Goal: Task Accomplishment & Management: Complete application form

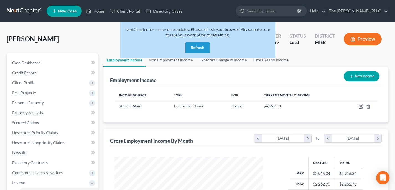
click at [24, 11] on link at bounding box center [24, 11] width 35 height 10
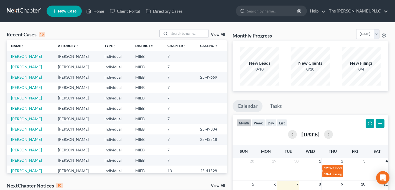
click at [61, 13] on link "New Case" at bounding box center [64, 11] width 35 height 11
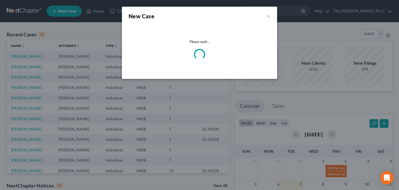
select select "40"
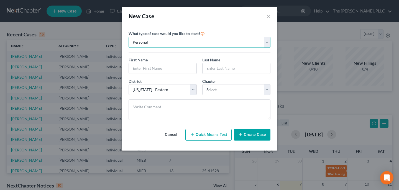
click at [154, 42] on select "Personal Business" at bounding box center [200, 42] width 142 height 11
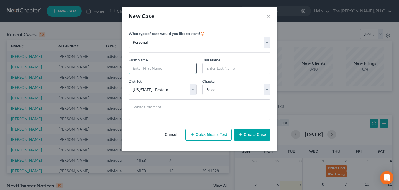
click at [151, 67] on input "text" at bounding box center [163, 68] width 68 height 11
type input "Benjamin"
type input "Miller"
click at [230, 90] on select "Select 7 11 12 13" at bounding box center [236, 89] width 68 height 11
select select "0"
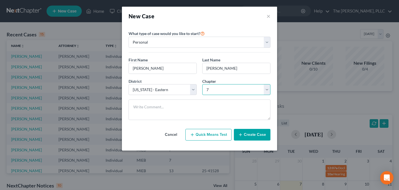
click at [202, 84] on select "Select 7 11 12 13" at bounding box center [236, 89] width 68 height 11
click at [243, 130] on button "Create Case" at bounding box center [252, 135] width 37 height 12
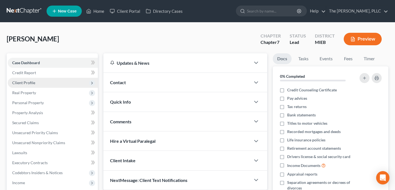
click at [24, 80] on span "Client Profile" at bounding box center [23, 82] width 23 height 5
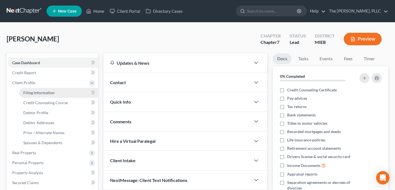
click at [52, 95] on link "Filing Information" at bounding box center [58, 93] width 79 height 10
select select "1"
select select "0"
select select "40"
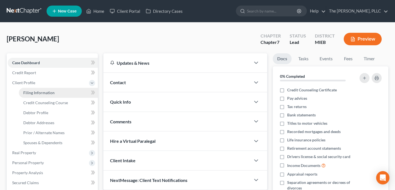
select select "23"
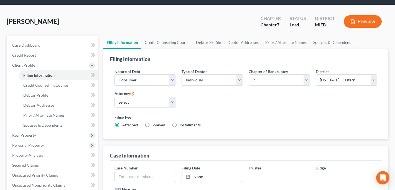
scroll to position [24, 0]
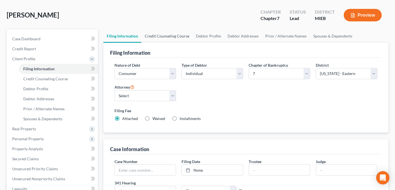
click at [164, 40] on link "Credit Counseling Course" at bounding box center [166, 35] width 51 height 13
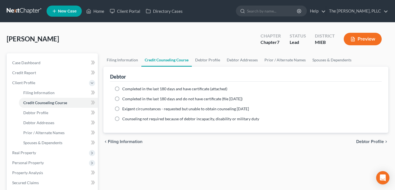
click at [201, 35] on div "Miller, Benjamin Upgraded Chapter Chapter 7 Status Lead District MIEB Preview" at bounding box center [198, 41] width 382 height 24
click at [203, 55] on link "Debtor Profile" at bounding box center [208, 59] width 32 height 13
select select "0"
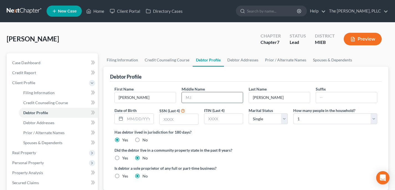
click at [212, 97] on input "text" at bounding box center [212, 97] width 61 height 11
type input "R"
drag, startPoint x: 156, startPoint y: 116, endPoint x: 148, endPoint y: 117, distance: 7.8
click at [155, 116] on div "Date of Birth" at bounding box center [134, 115] width 45 height 17
click at [145, 119] on input "text" at bounding box center [139, 118] width 28 height 11
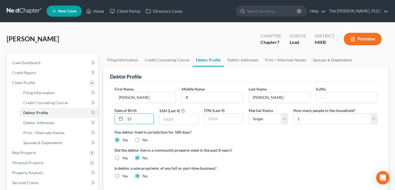
type input "1"
type input "1515"
click at [323, 124] on div "First Name Benjamin Middle Name R Last Name Miller Suffix Date of Birth SSN (La…" at bounding box center [246, 107] width 268 height 43
click at [323, 117] on select "Select 1 2 3 4 5 6 7 8 9 10 11 12 13 14 15 16 17 18 19 20" at bounding box center [335, 118] width 84 height 11
select select "3"
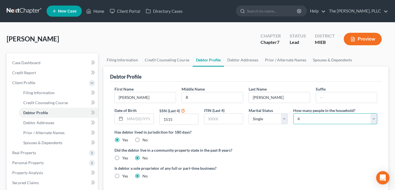
click at [293, 113] on select "Select 1 2 3 4 5 6 7 8 9 10 11 12 13 14 15 16 17 18 19 20" at bounding box center [335, 118] width 84 height 11
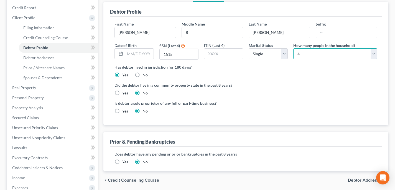
scroll to position [91, 0]
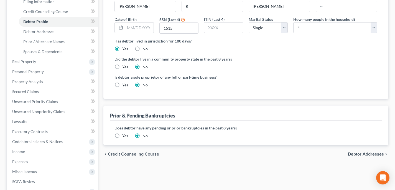
click at [362, 151] on div "chevron_left Credit Counseling Course Debtor Addresses chevron_right" at bounding box center [245, 154] width 285 height 18
click at [362, 152] on span "Debtor Addresses" at bounding box center [366, 154] width 36 height 4
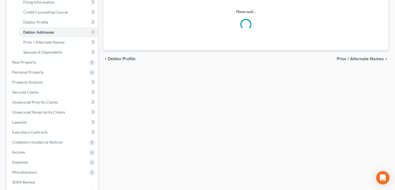
scroll to position [7, 0]
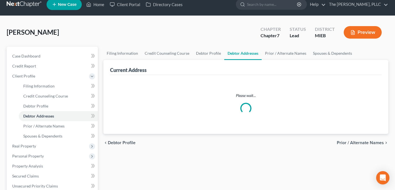
select select "0"
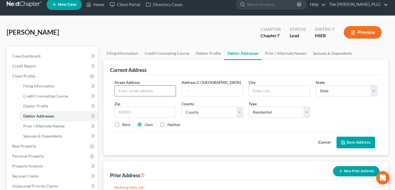
scroll to position [0, 0]
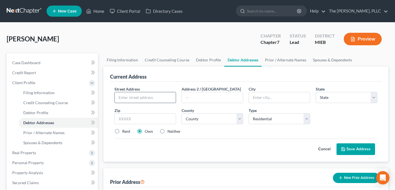
click at [149, 96] on input "text" at bounding box center [145, 97] width 61 height 11
type input "[STREET_ADDRESS]"
type input "Dexter"
select select "23"
type input "48130"
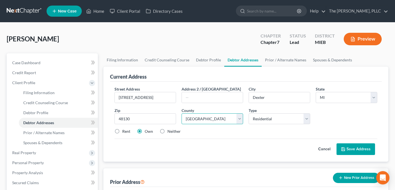
click at [203, 116] on select "County Alcona County Alger County Allegan County Alpena County Antrim County Ar…" at bounding box center [213, 118] width 62 height 11
select select "80"
click at [182, 113] on select "County Alcona County Alger County Allegan County Alpena County Antrim County Ar…" at bounding box center [213, 118] width 62 height 11
click at [265, 120] on select "Select Residential Mailing Rental Business" at bounding box center [280, 118] width 62 height 11
click at [145, 130] on label "Own" at bounding box center [149, 131] width 8 height 6
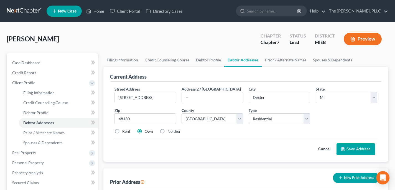
click at [147, 130] on input "Own" at bounding box center [149, 130] width 4 height 4
click at [340, 152] on button "Save Address" at bounding box center [356, 149] width 39 height 12
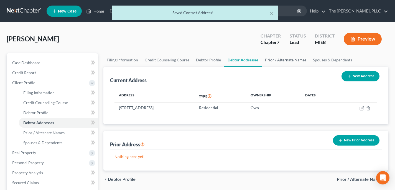
click at [271, 60] on link "Prior / Alternate Names" at bounding box center [286, 59] width 48 height 13
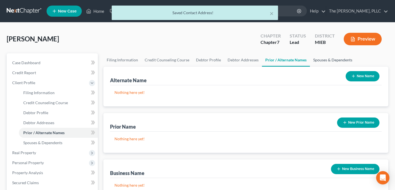
click at [316, 58] on link "Spouses & Dependents" at bounding box center [333, 59] width 46 height 13
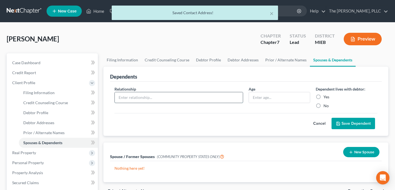
click at [192, 96] on input "text" at bounding box center [179, 97] width 128 height 11
click at [127, 64] on link "Filing Information" at bounding box center [122, 59] width 38 height 13
select select "1"
select select "0"
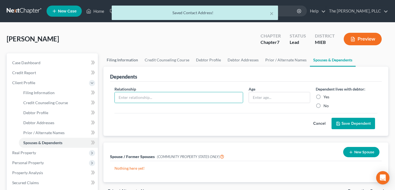
select select "40"
select select "0"
select select "23"
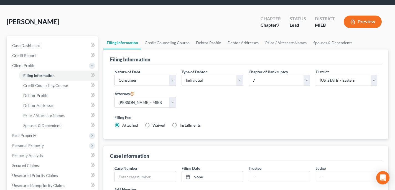
scroll to position [18, 0]
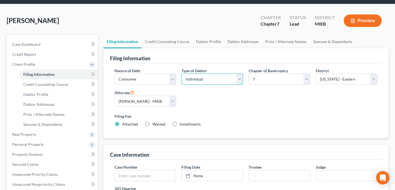
click at [209, 82] on select "Select Individual Joint" at bounding box center [213, 78] width 62 height 11
select select "1"
click at [182, 85] on select "Select Individual Joint" at bounding box center [213, 78] width 62 height 11
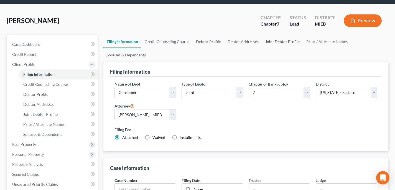
click at [274, 42] on link "Joint Debtor Profile" at bounding box center [282, 41] width 41 height 13
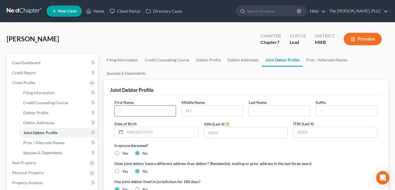
click at [149, 111] on input "text" at bounding box center [145, 110] width 61 height 11
type input "Meghan"
type input "L"
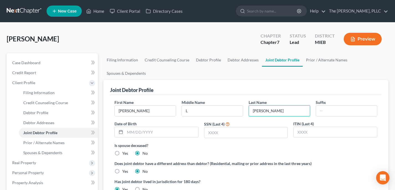
type input "Miller"
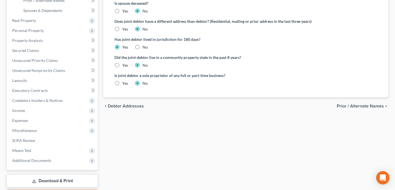
type input "1177"
click at [360, 104] on span "Prior / Alternate Names" at bounding box center [360, 106] width 47 height 4
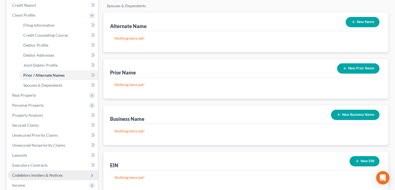
scroll to position [80, 0]
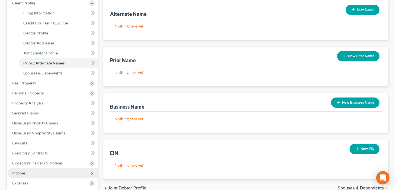
click at [34, 172] on span "Income" at bounding box center [53, 173] width 90 height 10
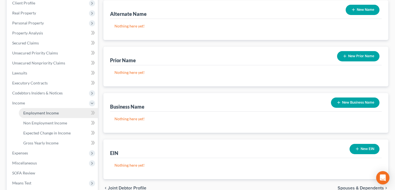
drag, startPoint x: 48, startPoint y: 114, endPoint x: 54, endPoint y: 113, distance: 6.1
click at [48, 114] on span "Employment Income" at bounding box center [40, 112] width 35 height 5
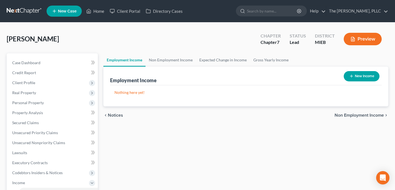
click at [357, 72] on button "New Income" at bounding box center [362, 76] width 36 height 10
select select "0"
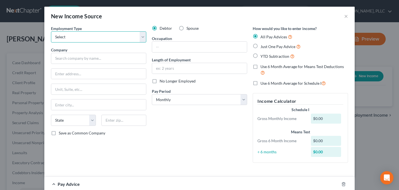
click at [87, 37] on select "Select Full or Part Time Employment Self Employment" at bounding box center [98, 36] width 95 height 11
select select "0"
click at [51, 31] on select "Select Full or Part Time Employment Self Employment" at bounding box center [98, 36] width 95 height 11
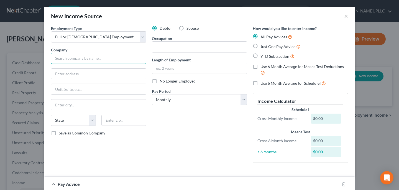
click at [82, 54] on input "text" at bounding box center [98, 58] width 95 height 11
type input "Onsite Innovations, INc."
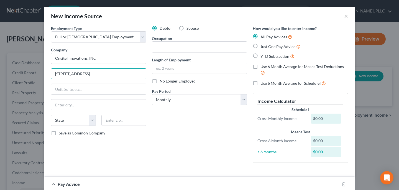
type input "2122 York Rd, Suite 300"
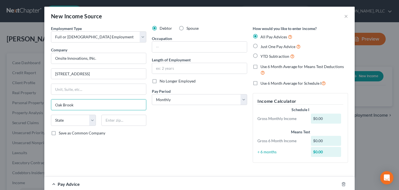
type input "Oak Brook"
select select "14"
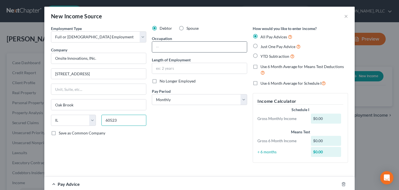
type input "60523"
drag, startPoint x: 179, startPoint y: 43, endPoint x: 179, endPoint y: 49, distance: 6.4
click at [179, 47] on div at bounding box center [199, 46] width 95 height 11
click at [152, 47] on input "Nurse" at bounding box center [199, 47] width 95 height 11
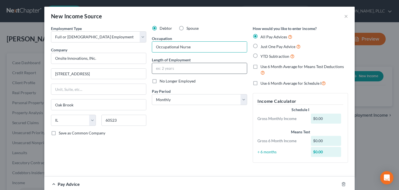
type input "Occupational Nurse"
click at [210, 69] on div "Length of Employment" at bounding box center [199, 65] width 95 height 17
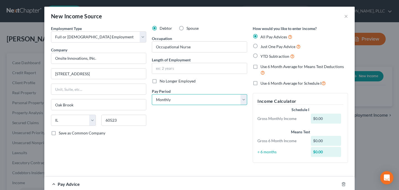
click at [203, 100] on select "Select Monthly Twice Monthly Every Other Week Weekly" at bounding box center [199, 99] width 95 height 11
select select "2"
click at [152, 94] on select "Select Monthly Twice Monthly Every Other Week Weekly" at bounding box center [199, 99] width 95 height 11
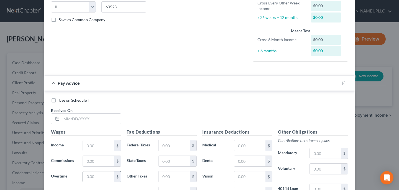
scroll to position [180, 0]
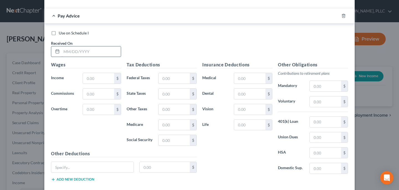
drag, startPoint x: 74, startPoint y: 41, endPoint x: 77, endPoint y: 50, distance: 9.5
click at [74, 42] on div "Received On *" at bounding box center [86, 48] width 76 height 17
click at [77, 50] on input "text" at bounding box center [91, 51] width 59 height 11
type input "4/4/25"
type input "3,769.24"
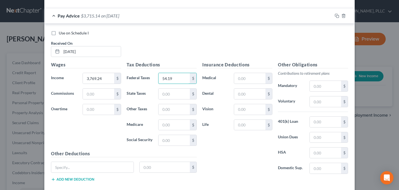
type input "54.19"
type input "129.21"
type input "47.46"
type input "202.92"
type input "430.97"
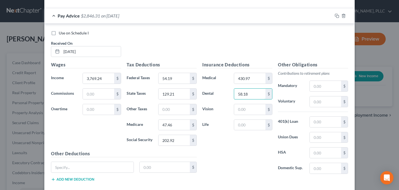
type input "58.18"
type input "13.25"
type input "23.93"
click at [327, 104] on input "text" at bounding box center [325, 101] width 31 height 11
type input "226.52"
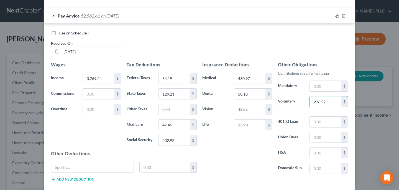
click at [115, 161] on div "Other Deductions $ Add new deduction" at bounding box center [123, 168] width 151 height 36
click at [119, 167] on input "text" at bounding box center [92, 167] width 82 height 11
type input "C"
type input "Critical Illness"
type input "4.39"
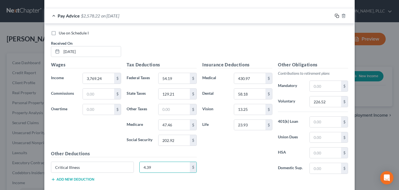
click at [337, 15] on rect "button" at bounding box center [338, 16] width 2 height 2
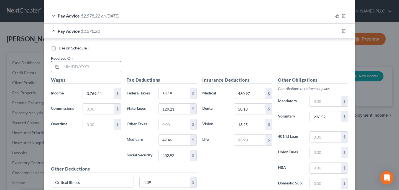
click at [73, 70] on input "text" at bounding box center [91, 66] width 59 height 11
type input "4/18/25"
type input "3,901.16"
type input "69.07"
type input "134.48"
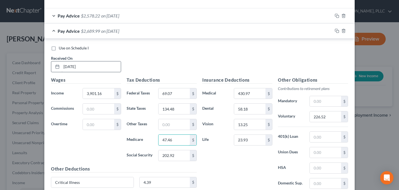
type input "3"
type input "49.37"
type input "211.10"
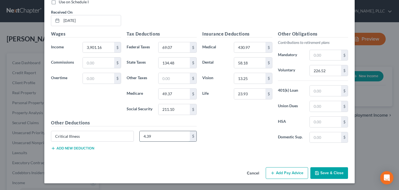
click at [154, 136] on input "4.39" at bounding box center [165, 136] width 50 height 11
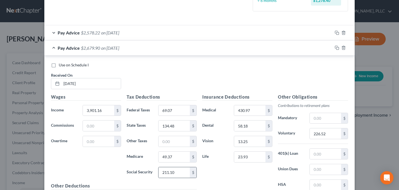
scroll to position [164, 0]
click at [320, 133] on input "226.52" at bounding box center [325, 133] width 31 height 11
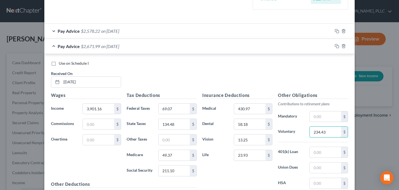
scroll to position [167, 0]
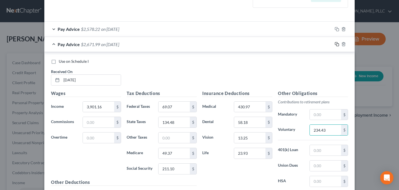
type input "234.43"
drag, startPoint x: 335, startPoint y: 44, endPoint x: 352, endPoint y: 51, distance: 17.9
click at [335, 44] on icon "button" at bounding box center [337, 44] width 4 height 4
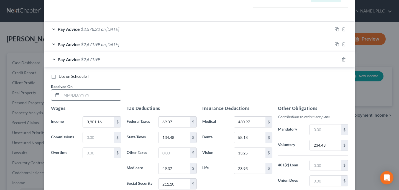
click at [93, 96] on input "text" at bounding box center [91, 95] width 59 height 11
type input "5"
type input "8/8/25"
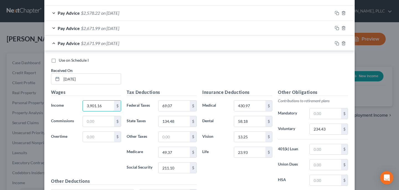
scroll to position [185, 0]
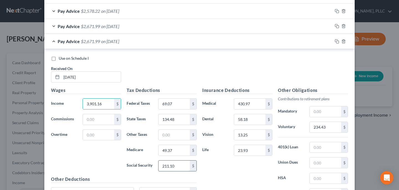
click at [176, 168] on input "211.10" at bounding box center [174, 165] width 31 height 11
type input "211.11"
click at [183, 149] on input "49.37" at bounding box center [174, 150] width 31 height 11
type input "49.38"
click at [259, 148] on input "23.93" at bounding box center [249, 150] width 31 height 11
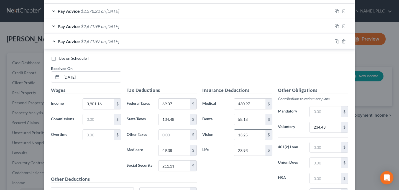
click at [254, 136] on input "13.25" at bounding box center [249, 134] width 31 height 11
click at [254, 120] on input "58.18" at bounding box center [249, 119] width 31 height 11
click at [323, 127] on input "234.43" at bounding box center [325, 127] width 31 height 11
drag, startPoint x: 325, startPoint y: 121, endPoint x: 326, endPoint y: 127, distance: 5.3
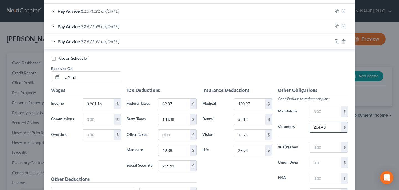
click at [327, 128] on input "234.43" at bounding box center [325, 127] width 31 height 11
click at [326, 127] on input "234.43" at bounding box center [325, 127] width 31 height 11
type input "234.45"
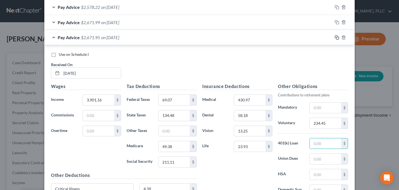
click at [335, 37] on icon "button" at bounding box center [337, 37] width 4 height 4
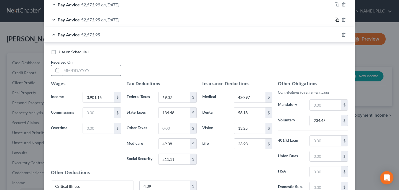
scroll to position [207, 0]
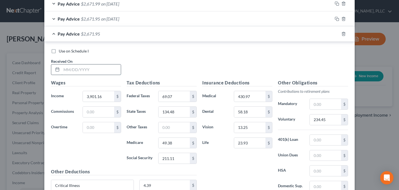
click at [103, 67] on input "text" at bounding box center [91, 69] width 59 height 11
type input "8/22/25"
click at [335, 34] on icon "button" at bounding box center [337, 34] width 4 height 4
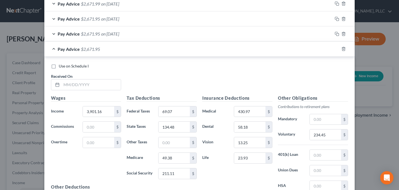
click at [86, 91] on div "Use on Schedule I Received On *" at bounding box center [199, 78] width 303 height 31
click at [87, 84] on input "text" at bounding box center [91, 84] width 59 height 11
type input "4"
type input "7/11/25"
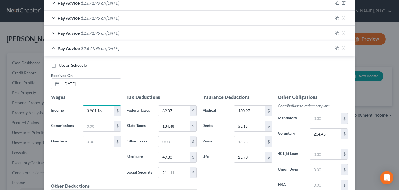
scroll to position [208, 0]
click at [337, 47] on div at bounding box center [344, 47] width 22 height 9
click at [337, 47] on rect "button" at bounding box center [338, 48] width 2 height 2
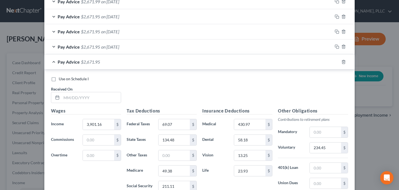
click at [100, 91] on div "Received On *" at bounding box center [86, 94] width 76 height 17
click at [100, 97] on input "text" at bounding box center [91, 97] width 59 height 11
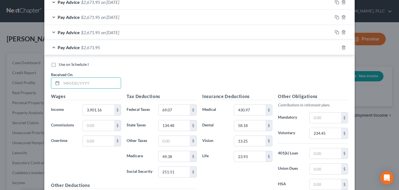
scroll to position [224, 0]
type input "7/25/25"
click at [99, 107] on input "3,901.16" at bounding box center [98, 109] width 31 height 11
type input "3,901.15"
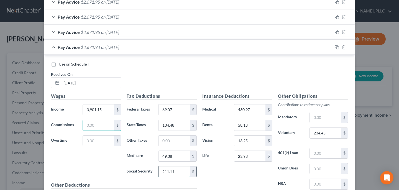
click at [177, 171] on input "211.11" at bounding box center [174, 171] width 31 height 11
type input "211.12"
click at [179, 159] on input "49.38" at bounding box center [174, 156] width 31 height 11
click at [179, 157] on input "49.38" at bounding box center [174, 156] width 31 height 11
type input "49.37"
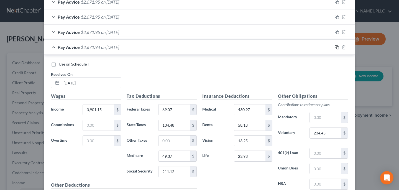
click at [335, 47] on icon "button" at bounding box center [337, 47] width 4 height 4
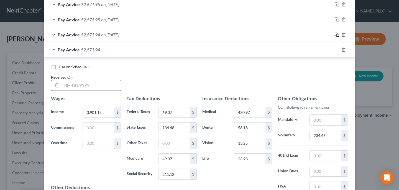
scroll to position [238, 0]
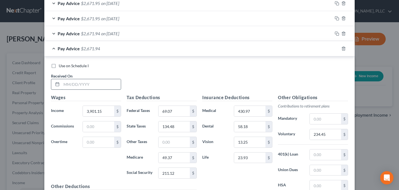
click at [101, 88] on input "text" at bounding box center [91, 84] width 59 height 11
type input "6/13/25"
type input "3,901.16"
click at [328, 134] on input "234.45" at bounding box center [325, 134] width 31 height 11
click at [335, 49] on icon "button" at bounding box center [336, 48] width 2 height 2
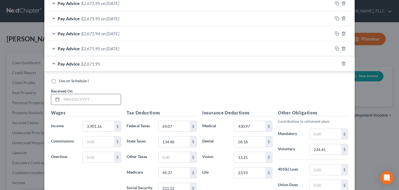
click at [96, 98] on input "text" at bounding box center [91, 99] width 59 height 11
type input "6/27/25"
click at [102, 127] on input "3,901.16" at bounding box center [98, 126] width 31 height 11
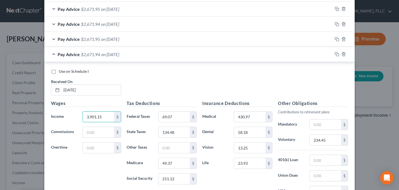
scroll to position [248, 0]
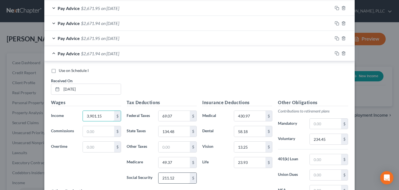
type input "3,901.15"
click at [180, 176] on input "211.12" at bounding box center [174, 177] width 31 height 11
type input "211.11"
click at [328, 140] on input "234.45" at bounding box center [325, 139] width 31 height 11
click at [176, 162] on input "49.37" at bounding box center [174, 162] width 31 height 11
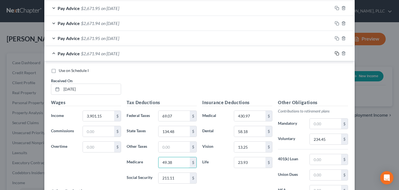
type input "49.38"
click at [335, 53] on icon "button" at bounding box center [337, 53] width 4 height 4
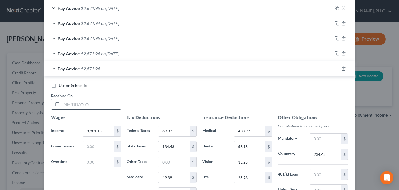
click at [84, 101] on input "text" at bounding box center [91, 104] width 59 height 11
type input "8"
type input "5/2/25"
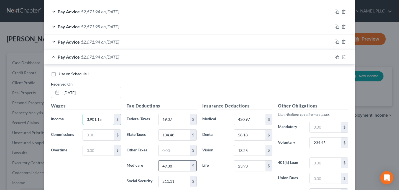
scroll to position [261, 0]
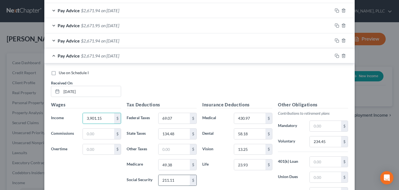
click at [177, 181] on input "211.11" at bounding box center [174, 180] width 31 height 11
click at [176, 180] on input "211.11" at bounding box center [174, 180] width 31 height 11
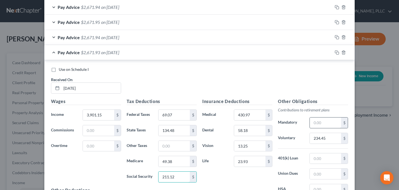
scroll to position [269, 0]
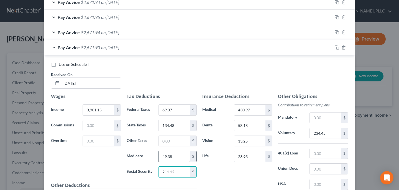
type input "211.12"
drag, startPoint x: 165, startPoint y: 161, endPoint x: 179, endPoint y: 159, distance: 14.1
click at [168, 159] on input "49.38" at bounding box center [174, 156] width 31 height 11
click at [179, 158] on input "49.38" at bounding box center [174, 156] width 31 height 11
type input "49.37"
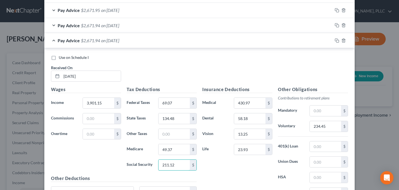
scroll to position [282, 0]
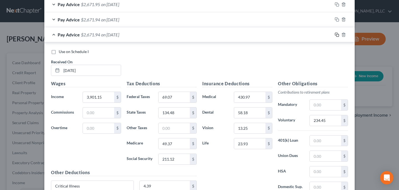
click at [335, 35] on icon "button" at bounding box center [337, 34] width 4 height 4
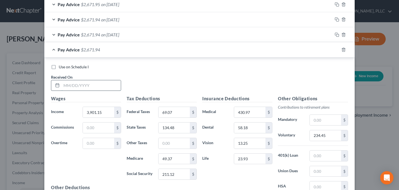
click at [87, 85] on input "text" at bounding box center [91, 85] width 59 height 11
type input "5/16/25"
click at [179, 161] on input "49.37" at bounding box center [174, 158] width 31 height 11
type input "49.38"
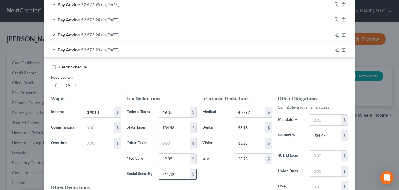
click at [175, 175] on input "211.12" at bounding box center [174, 174] width 31 height 11
type input "211.13"
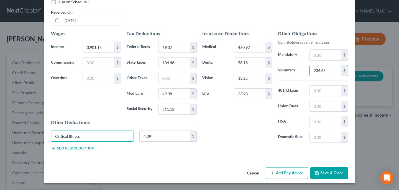
click at [334, 70] on input "234.45" at bounding box center [325, 70] width 31 height 11
type input "234.47"
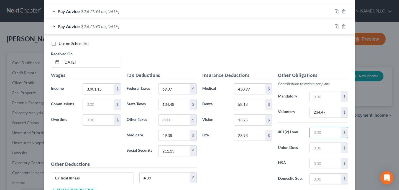
scroll to position [306, 0]
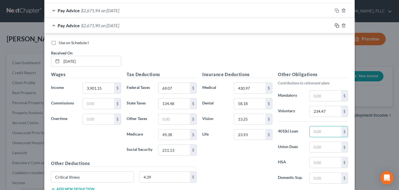
click at [335, 26] on icon "button" at bounding box center [337, 25] width 4 height 4
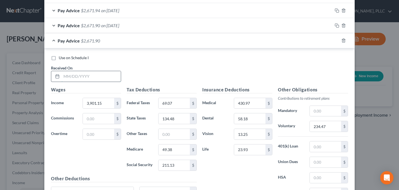
click at [83, 77] on input "text" at bounding box center [91, 76] width 59 height 11
type input "6"
type input "5/30/25"
click at [184, 163] on input "211.13" at bounding box center [174, 165] width 31 height 11
click at [183, 164] on input "211.13" at bounding box center [174, 165] width 31 height 11
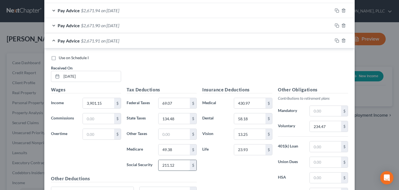
type input "211.12"
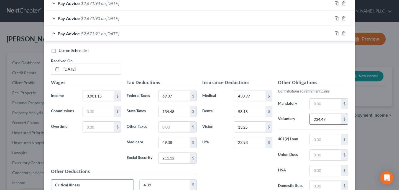
click at [328, 119] on input "234.47" at bounding box center [325, 119] width 31 height 11
type input "234.45"
click at [337, 33] on rect "button" at bounding box center [338, 34] width 2 height 2
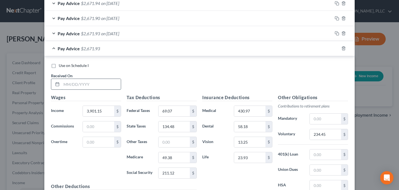
drag, startPoint x: 80, startPoint y: 87, endPoint x: 96, endPoint y: 85, distance: 17.1
click at [80, 87] on input "text" at bounding box center [91, 84] width 59 height 11
type input "10/3/25"
click at [175, 174] on input "211.12" at bounding box center [174, 172] width 31 height 11
click at [169, 172] on input "211.12" at bounding box center [174, 172] width 31 height 11
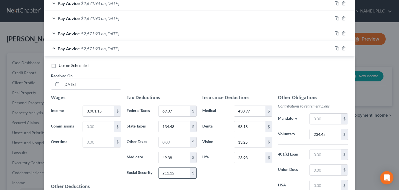
click at [169, 173] on input "211.12" at bounding box center [174, 172] width 31 height 11
drag, startPoint x: 172, startPoint y: 173, endPoint x: 176, endPoint y: 173, distance: 4.4
click at [176, 173] on input "211.12" at bounding box center [174, 172] width 31 height 11
type input "211.11"
click at [180, 157] on input "49.38" at bounding box center [174, 157] width 31 height 11
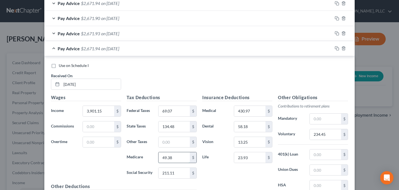
click at [183, 156] on input "49.38" at bounding box center [174, 157] width 31 height 11
type input "49.37"
click at [335, 49] on icon "button" at bounding box center [337, 48] width 4 height 4
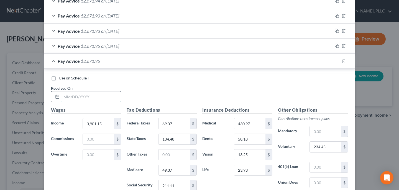
scroll to position [318, 0]
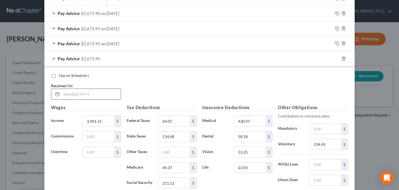
click at [97, 95] on input "text" at bounding box center [91, 94] width 59 height 11
type input "6"
type input "9/5/25"
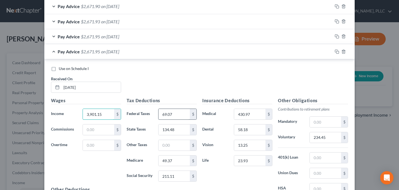
scroll to position [332, 0]
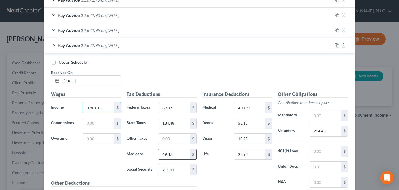
click at [184, 155] on input "49.37" at bounding box center [174, 154] width 31 height 11
click at [172, 155] on input "49.37" at bounding box center [174, 154] width 31 height 11
type input "49.38"
click at [179, 171] on input "211.11" at bounding box center [174, 169] width 31 height 11
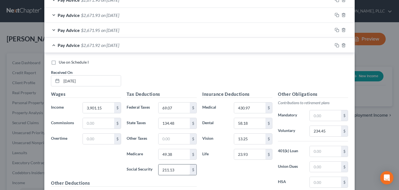
scroll to position [392, 0]
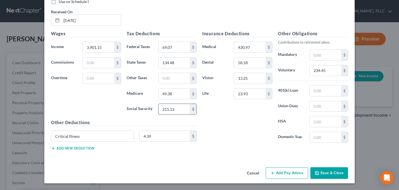
click at [184, 106] on input "211.13" at bounding box center [174, 109] width 31 height 11
click at [181, 106] on input "211.13" at bounding box center [174, 109] width 31 height 11
drag, startPoint x: 179, startPoint y: 113, endPoint x: 178, endPoint y: 110, distance: 3.4
click at [178, 111] on input "211.13" at bounding box center [174, 109] width 31 height 11
type input "211.12"
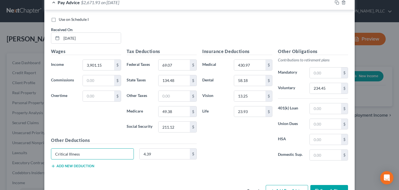
scroll to position [348, 0]
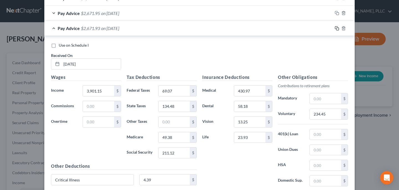
click at [335, 28] on icon "button" at bounding box center [337, 28] width 4 height 4
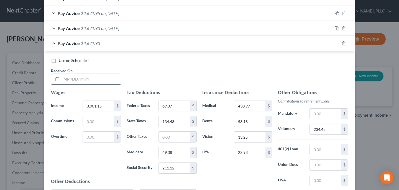
click at [89, 80] on input "text" at bounding box center [91, 79] width 59 height 11
type input "9/19/25"
click at [106, 104] on input "3,901.15" at bounding box center [98, 106] width 31 height 11
type input "3,901.16"
click at [179, 152] on input "49.38" at bounding box center [174, 152] width 31 height 11
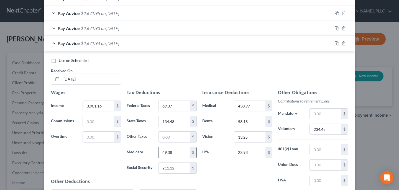
click at [179, 152] on input "49.38" at bounding box center [174, 152] width 31 height 11
click at [172, 152] on input "49.38" at bounding box center [174, 152] width 31 height 11
type input "49.37"
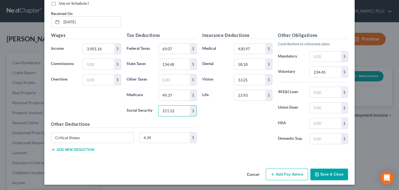
scroll to position [407, 0]
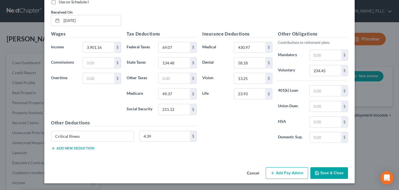
click at [329, 176] on button "Save & Close" at bounding box center [330, 173] width 38 height 12
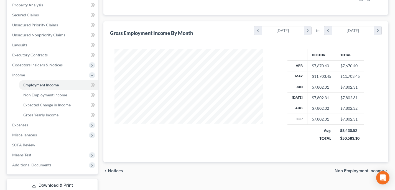
scroll to position [115, 0]
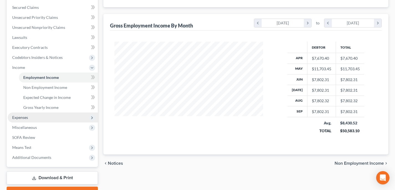
click at [42, 117] on span "Expenses" at bounding box center [53, 117] width 90 height 10
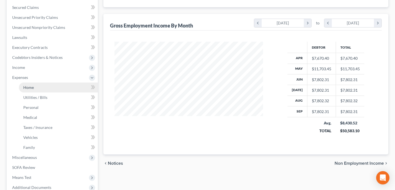
click at [41, 84] on link "Home" at bounding box center [58, 87] width 79 height 10
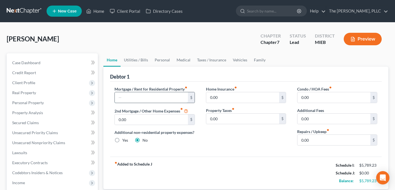
click at [140, 93] on input "text" at bounding box center [151, 97] width 73 height 11
type input "2,980.50"
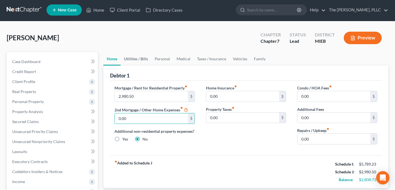
click at [143, 62] on link "Utilities / Bills" at bounding box center [136, 58] width 31 height 13
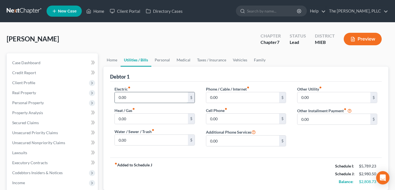
click at [127, 96] on input "0.00" at bounding box center [151, 97] width 73 height 11
type input "2"
type input "246.75"
click at [136, 142] on input "0.00" at bounding box center [151, 139] width 73 height 11
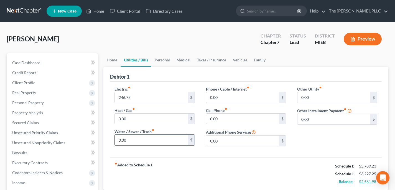
click at [135, 141] on input "0.00" at bounding box center [151, 139] width 73 height 11
type input "0"
type input "231.63"
click at [225, 93] on input "0.00" at bounding box center [242, 97] width 73 height 11
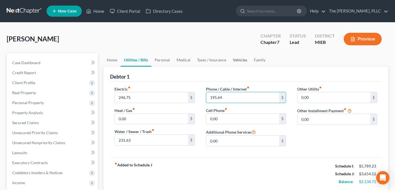
type input "195.64"
click at [239, 62] on link "Vehicles" at bounding box center [240, 59] width 21 height 13
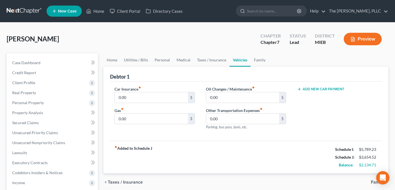
click at [310, 87] on button "Add New Car Payment" at bounding box center [320, 89] width 47 height 4
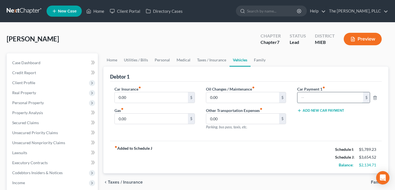
click at [310, 95] on input "text" at bounding box center [330, 97] width 66 height 11
type input "302.95"
click at [332, 108] on button "Add New Car Payment" at bounding box center [320, 110] width 47 height 4
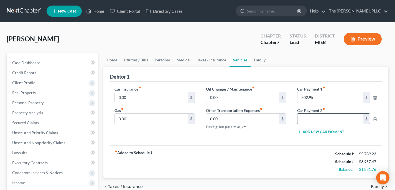
click at [312, 122] on input "text" at bounding box center [330, 118] width 66 height 11
type input "1"
type input "295"
click at [265, 147] on div "fiber_manual_record Added to Schedule J Schedule I: $5,789.23 Schedule J: $3,95…" at bounding box center [246, 161] width 272 height 32
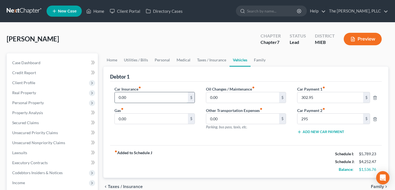
click at [140, 100] on input "0.00" at bounding box center [151, 97] width 73 height 11
type input "383.50"
click at [176, 59] on link "Medical" at bounding box center [183, 59] width 21 height 13
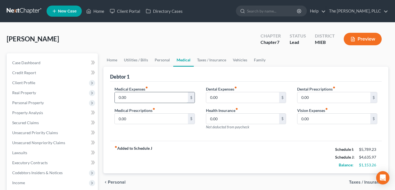
click at [137, 95] on input "0.00" at bounding box center [151, 97] width 73 height 11
type input "30"
click at [205, 60] on link "Taxes / Insurance" at bounding box center [212, 59] width 36 height 13
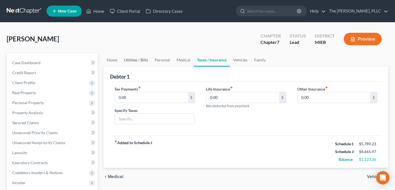
click at [147, 62] on link "Utilities / Bills" at bounding box center [136, 59] width 31 height 13
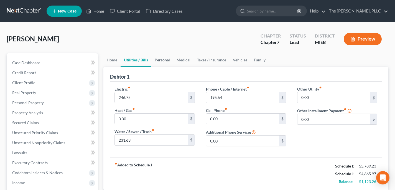
click at [162, 61] on link "Personal" at bounding box center [162, 59] width 22 height 13
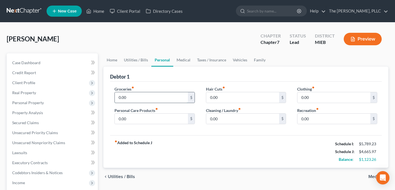
click at [130, 97] on input "0.00" at bounding box center [151, 97] width 73 height 11
type input "1,000"
click at [236, 59] on link "Vehicles" at bounding box center [240, 59] width 21 height 13
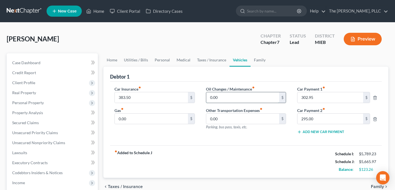
click at [229, 93] on input "0.00" at bounding box center [242, 97] width 73 height 11
type input "350"
click at [261, 57] on link "Family" at bounding box center [260, 59] width 18 height 13
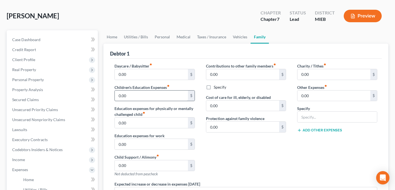
scroll to position [35, 0]
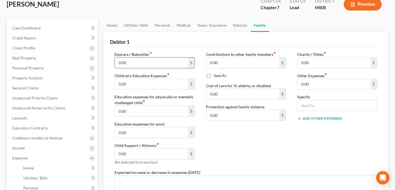
click at [158, 62] on input "0.00" at bounding box center [151, 62] width 73 height 11
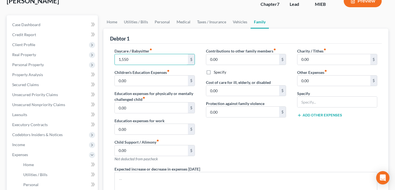
scroll to position [39, 0]
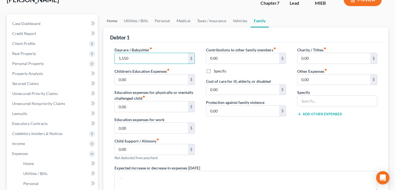
type input "1,550"
click at [113, 14] on link "Home" at bounding box center [111, 20] width 17 height 13
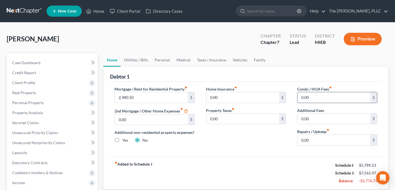
click at [320, 100] on input "0.00" at bounding box center [333, 97] width 73 height 11
click at [286, 151] on div "Mortgage / Rent for Residential Property fiber_manual_record 2,980.50 $ 2nd Mor…" at bounding box center [246, 119] width 272 height 75
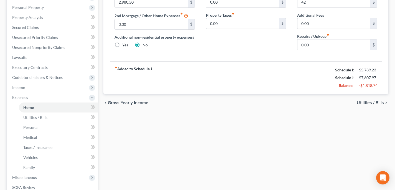
scroll to position [94, 0]
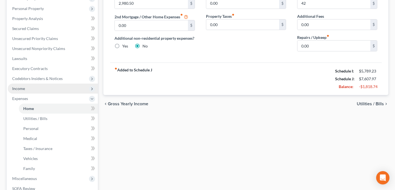
click at [32, 91] on span "Income" at bounding box center [53, 88] width 90 height 10
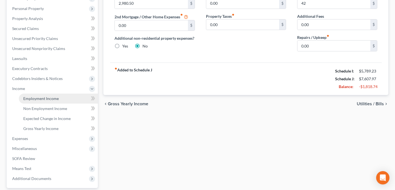
click at [38, 98] on span "Employment Income" at bounding box center [40, 98] width 35 height 5
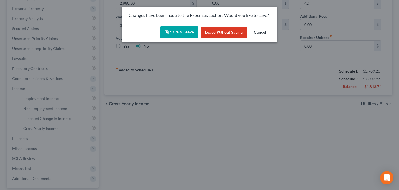
click at [177, 31] on button "Save & Leave" at bounding box center [179, 32] width 38 height 12
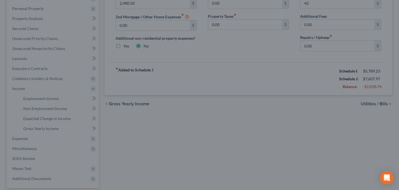
type input "42.00"
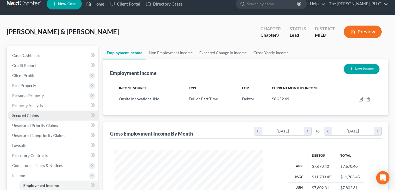
scroll to position [7, 0]
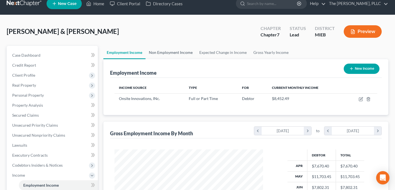
click at [161, 52] on link "Non Employment Income" at bounding box center [171, 52] width 50 height 13
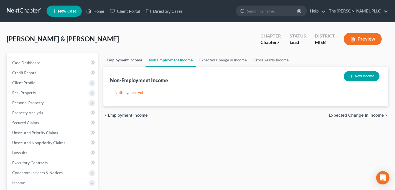
click at [121, 58] on link "Employment Income" at bounding box center [124, 59] width 42 height 13
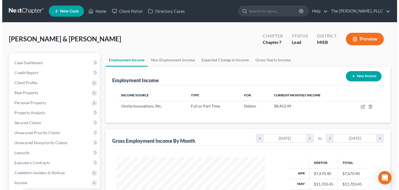
scroll to position [100, 160]
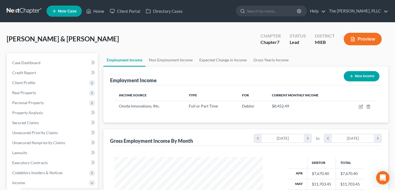
click at [367, 73] on button "New Income" at bounding box center [362, 76] width 36 height 10
select select "0"
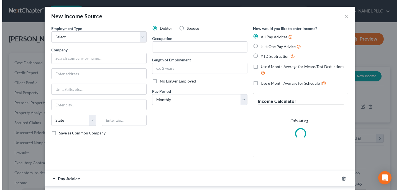
scroll to position [100, 162]
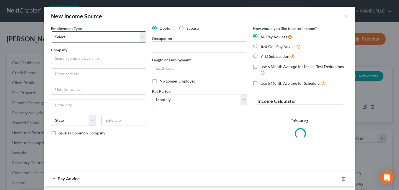
click at [93, 31] on div "Employment Type * Select Full or Part Time Employment Self Employment" at bounding box center [98, 34] width 95 height 17
click at [93, 40] on select "Select Full or Part Time Employment Self Employment" at bounding box center [98, 36] width 95 height 11
select select "1"
click at [51, 31] on select "Select Full or Part Time Employment Self Employment" at bounding box center [98, 36] width 95 height 11
click at [81, 60] on input "text" at bounding box center [98, 58] width 95 height 11
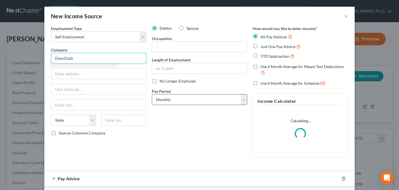
type input "DoorDash"
click at [191, 100] on select "Select Monthly Twice Monthly Every Other Week Weekly" at bounding box center [199, 99] width 95 height 11
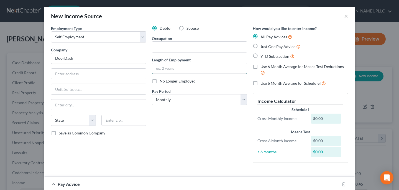
click at [167, 70] on input "text" at bounding box center [199, 68] width 95 height 11
type input "2"
type input "1"
type input "2 months"
click at [179, 36] on div "Occupation" at bounding box center [199, 43] width 95 height 17
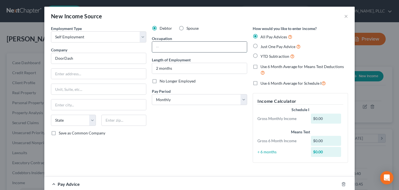
click at [179, 48] on input "text" at bounding box center [199, 47] width 95 height 11
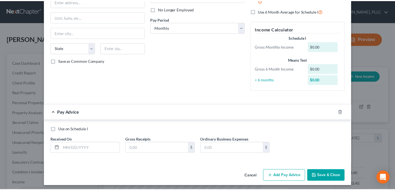
scroll to position [75, 0]
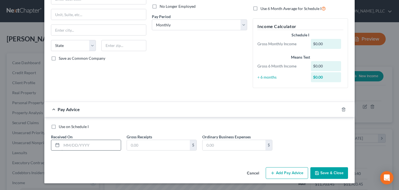
type input "Delivery Driver"
click at [90, 143] on input "text" at bounding box center [91, 145] width 59 height 11
type input "9/2/25"
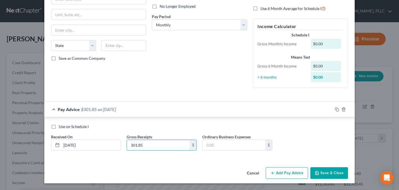
type input "301.85"
click at [87, 146] on input "9/2/25" at bounding box center [91, 145] width 59 height 11
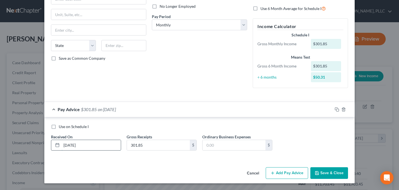
click at [87, 146] on input "9/2/25" at bounding box center [91, 145] width 59 height 11
type input "9/30/25"
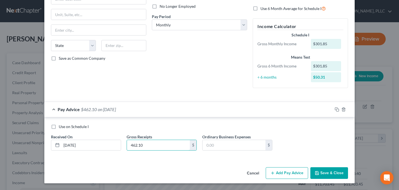
type input "462.10"
click at [314, 168] on button "Save & Close" at bounding box center [330, 173] width 38 height 12
click at [322, 173] on button "Save & Close" at bounding box center [330, 173] width 38 height 12
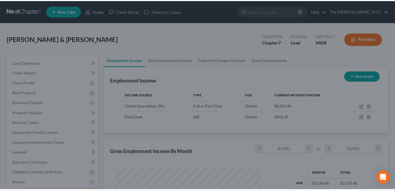
scroll to position [100, 160]
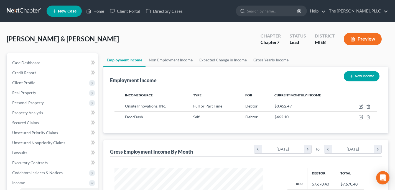
click at [357, 75] on button "New Income" at bounding box center [362, 76] width 36 height 10
select select "0"
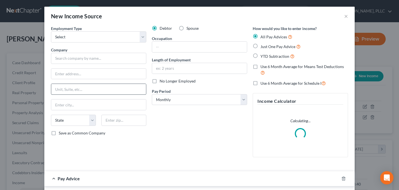
scroll to position [100, 162]
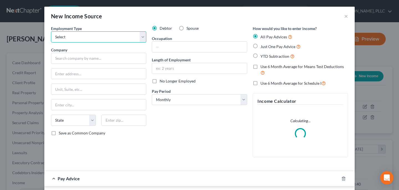
click at [94, 37] on select "Select Full or Part Time Employment Self Employment" at bounding box center [98, 36] width 95 height 11
select select "1"
click at [51, 31] on select "Select Full or Part Time Employment Self Employment" at bounding box center [98, 36] width 95 height 11
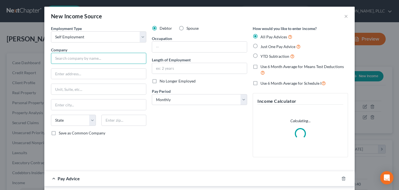
click at [85, 60] on input "text" at bounding box center [98, 58] width 95 height 11
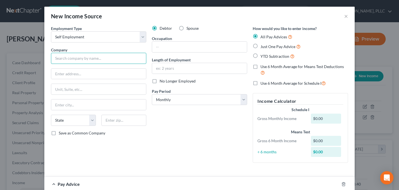
click at [89, 53] on input "text" at bounding box center [98, 58] width 95 height 11
type input "Onsite LLCDISB"
drag, startPoint x: 215, startPoint y: 41, endPoint x: 214, endPoint y: 50, distance: 8.7
click at [215, 42] on input "text" at bounding box center [199, 47] width 95 height 11
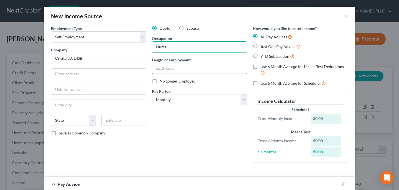
type input "Nurse"
click at [179, 63] on input "text" at bounding box center [199, 68] width 95 height 11
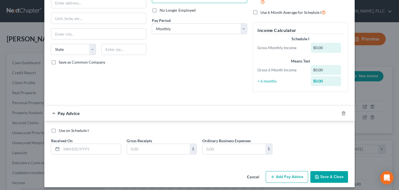
scroll to position [75, 0]
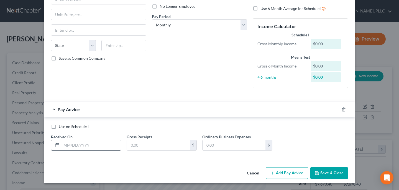
type input "1 month"
click at [100, 142] on input "text" at bounding box center [91, 145] width 59 height 11
type input "9/4/25"
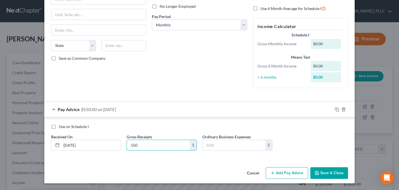
type input "550"
click at [284, 169] on button "Add Pay Advice" at bounding box center [287, 173] width 42 height 12
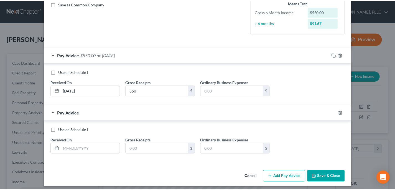
scroll to position [132, 0]
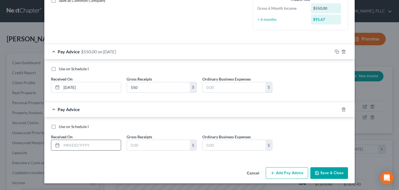
click at [88, 146] on input "text" at bounding box center [91, 145] width 59 height 11
type input "8/6/25"
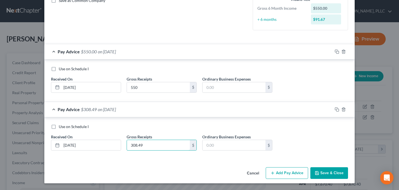
type input "308.49"
click at [335, 173] on button "Save & Close" at bounding box center [330, 173] width 38 height 12
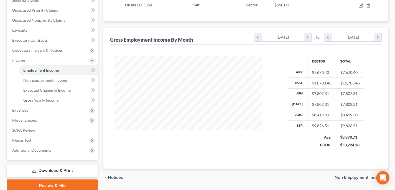
scroll to position [0, 0]
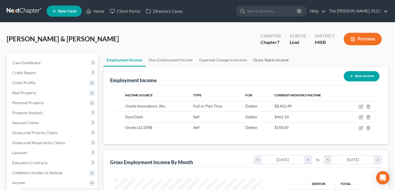
click at [274, 63] on link "Gross Yearly Income" at bounding box center [271, 59] width 42 height 13
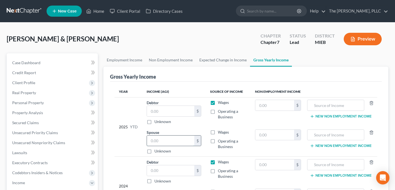
click at [166, 138] on input "text" at bounding box center [170, 140] width 47 height 11
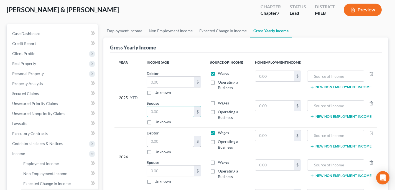
scroll to position [37, 0]
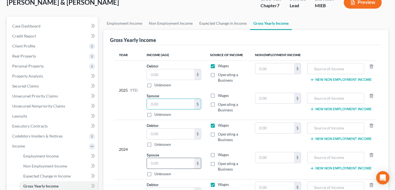
click at [157, 159] on input "text" at bounding box center [170, 163] width 47 height 11
click at [165, 131] on input "text" at bounding box center [170, 133] width 47 height 11
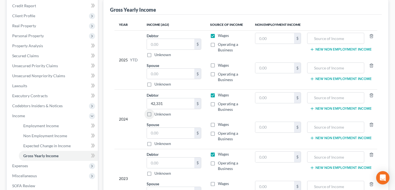
scroll to position [71, 0]
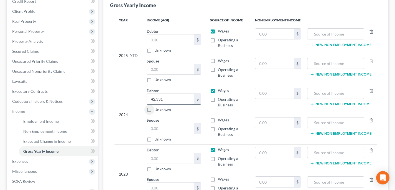
click at [161, 98] on input "42,331" at bounding box center [170, 99] width 47 height 11
type input "32,905"
click at [160, 127] on input "text" at bounding box center [170, 128] width 47 height 11
type input "9,426"
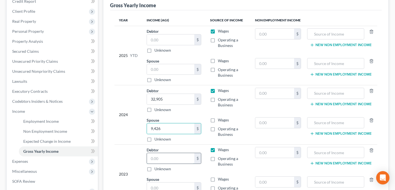
click at [172, 157] on input "text" at bounding box center [170, 158] width 47 height 11
click at [156, 157] on input "text" at bounding box center [170, 158] width 47 height 11
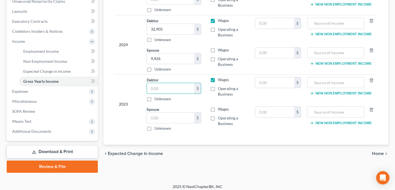
scroll to position [145, 0]
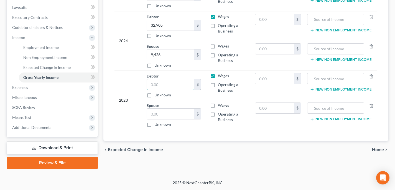
click at [166, 88] on input "text" at bounding box center [170, 84] width 47 height 11
click at [158, 85] on input "88,595" at bounding box center [170, 84] width 47 height 11
drag, startPoint x: 165, startPoint y: 85, endPoint x: 191, endPoint y: 85, distance: 26.1
click at [170, 85] on input "88,595" at bounding box center [170, 84] width 47 height 11
type input "88,355"
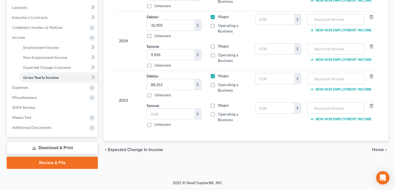
click at [238, 143] on div "chevron_left Expected Change in Income Home chevron_right" at bounding box center [245, 150] width 285 height 18
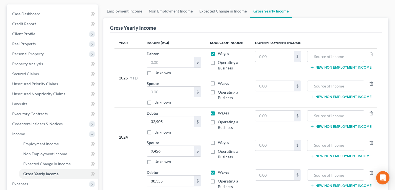
scroll to position [49, 0]
click at [171, 62] on input "text" at bounding box center [170, 62] width 47 height 11
click at [174, 66] on input "text" at bounding box center [170, 62] width 47 height 11
type input "77,739"
click at [176, 95] on input "text" at bounding box center [170, 92] width 47 height 11
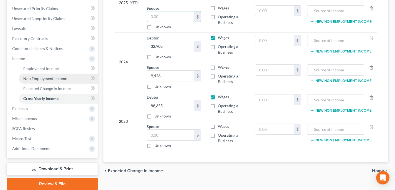
scroll to position [141, 0]
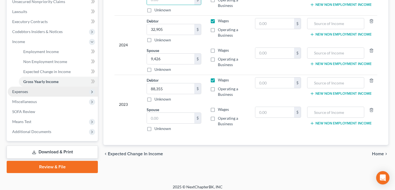
click at [59, 93] on span "Expenses" at bounding box center [53, 92] width 90 height 10
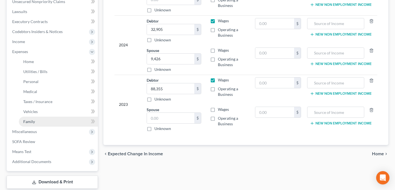
click at [55, 119] on link "Family" at bounding box center [58, 121] width 79 height 10
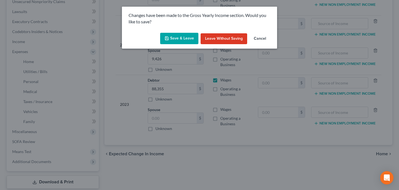
click at [184, 39] on button "Save & Leave" at bounding box center [179, 39] width 38 height 12
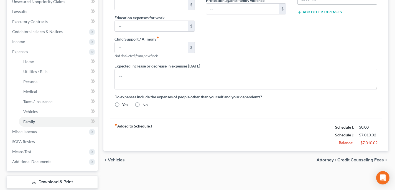
type input "1,550.00"
type input "0.00"
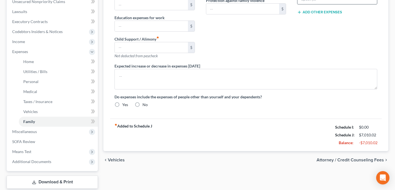
type input "0.00"
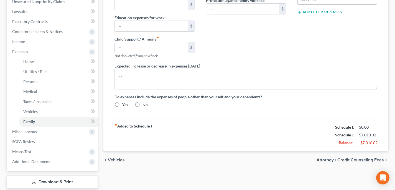
radio input "true"
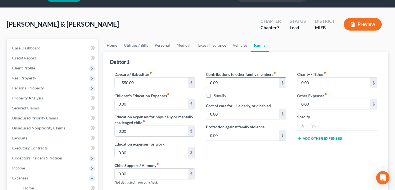
scroll to position [2, 0]
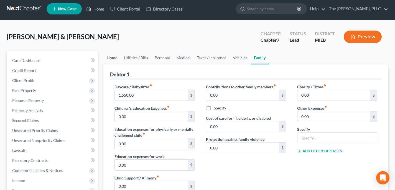
click at [113, 62] on link "Home" at bounding box center [111, 57] width 17 height 13
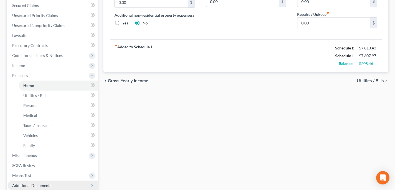
scroll to position [175, 0]
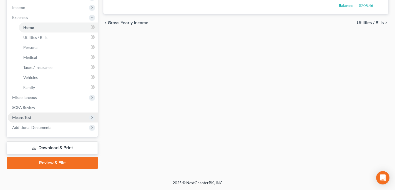
click at [49, 117] on span "Means Test" at bounding box center [53, 117] width 90 height 10
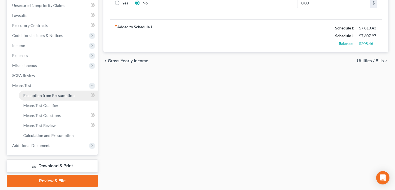
click at [52, 91] on link "Exemption from Presumption" at bounding box center [58, 95] width 79 height 10
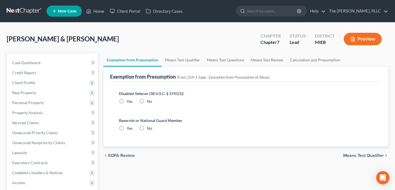
drag, startPoint x: 154, startPoint y: 102, endPoint x: 151, endPoint y: 103, distance: 3.9
click at [154, 102] on div "Disabled Veteran (38 U.S.C. § 3741(1)) Yes No" at bounding box center [246, 97] width 254 height 14
click at [147, 100] on label "No" at bounding box center [149, 101] width 5 height 6
click at [149, 100] on input "No" at bounding box center [151, 100] width 4 height 4
radio input "true"
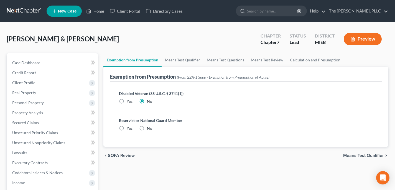
drag, startPoint x: 142, startPoint y: 129, endPoint x: 297, endPoint y: 149, distance: 157.1
click at [147, 128] on label "No" at bounding box center [149, 128] width 5 height 6
click at [149, 128] on input "No" at bounding box center [151, 127] width 4 height 4
radio input "true"
click at [373, 155] on span "Means Test Qualifier" at bounding box center [363, 155] width 41 height 4
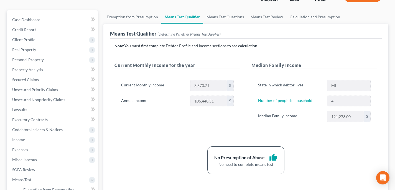
scroll to position [43, 0]
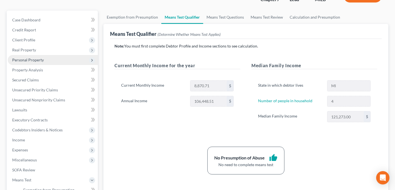
click at [26, 49] on span "Real Property" at bounding box center [24, 49] width 24 height 5
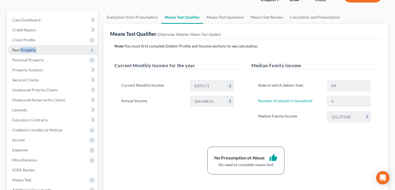
click at [30, 49] on span "Real Property" at bounding box center [24, 49] width 24 height 5
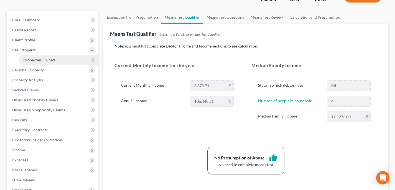
drag, startPoint x: 43, startPoint y: 61, endPoint x: 67, endPoint y: 64, distance: 24.6
click at [43, 61] on span "Properties Owned" at bounding box center [39, 59] width 32 height 5
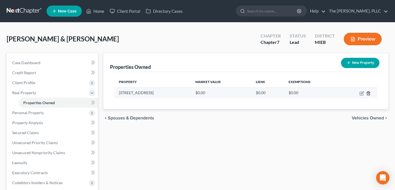
click at [367, 93] on icon "button" at bounding box center [368, 93] width 4 height 4
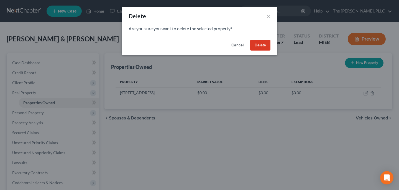
click at [235, 45] on button "Cancel" at bounding box center [237, 45] width 21 height 11
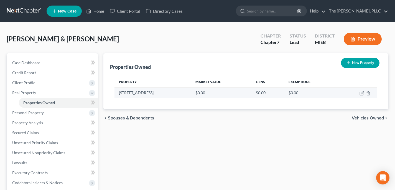
click at [358, 94] on td at bounding box center [357, 92] width 39 height 11
click at [361, 94] on icon "button" at bounding box center [362, 93] width 4 height 4
select select "23"
select select "80"
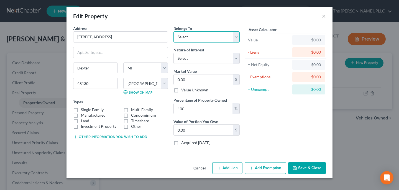
click at [200, 34] on select "Select Debtor 1 Only Debtor 2 Only Debtor 1 And Debtor 2 Only At Least One Of T…" at bounding box center [207, 36] width 66 height 11
select select "2"
click at [174, 31] on select "Select Debtor 1 Only Debtor 2 Only Debtor 1 And Debtor 2 Only At Least One Of T…" at bounding box center [207, 36] width 66 height 11
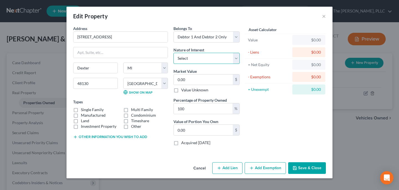
click at [195, 59] on select "Select Fee Simple Joint Tenant Life Estate Equitable Interest Future Interest T…" at bounding box center [207, 58] width 66 height 11
select select "5"
click at [174, 53] on select "Select Fee Simple Joint Tenant Life Estate Equitable Interest Future Interest T…" at bounding box center [207, 58] width 66 height 11
click at [196, 78] on input "0.00" at bounding box center [203, 79] width 59 height 11
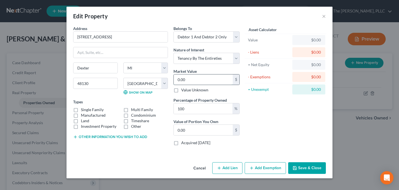
type input "3"
type input "3.00"
type input "34"
type input "34.00"
type input "345"
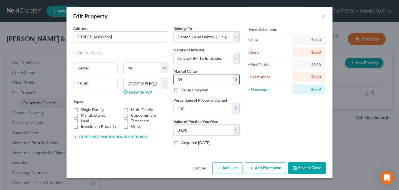
type input "345.00"
type input "34,520"
type input "34,520.00"
type input "34,5200"
type input "345,200.00"
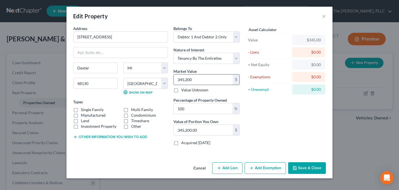
type input "345,2000"
type input "3,452,000.00"
type input "3,452,00"
type input "345,200.00"
type input "345,20"
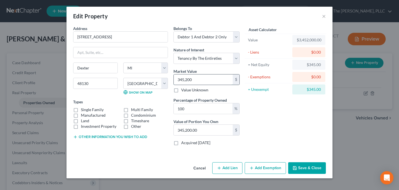
type input "34,520.00"
type input "34,52"
type input "3,452.00"
type input "3,45"
type input "345.00"
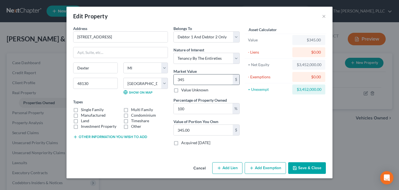
type input "3450"
type input "3,450.00"
type input "3,4500"
type input "34,500.00"
type input "34,5000"
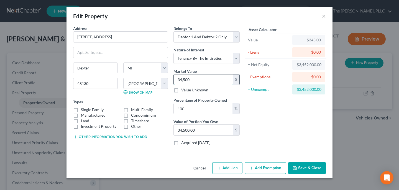
type input "345,000.00"
type input "345,000"
click at [90, 110] on label "Single Family" at bounding box center [92, 110] width 23 height 6
click at [87, 110] on input "Single Family" at bounding box center [85, 109] width 4 height 4
checkbox input "true"
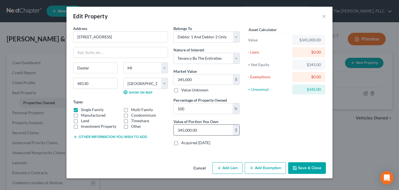
click at [188, 130] on input "345,000.00" at bounding box center [203, 129] width 59 height 11
type input "0.00"
type input "4"
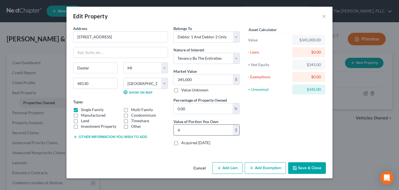
type input "0.01"
type input "40"
type input "0.12"
type input "400"
type input "1.16"
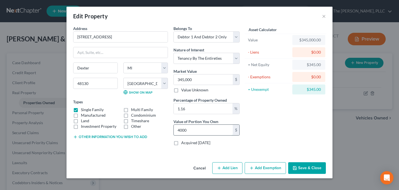
type input "4,000"
type input "11.59"
click at [268, 142] on div "Asset Calculator Value $345,000.00 - Liens $0.00 = Net Equity $345.00 - Exempti…" at bounding box center [286, 88] width 86 height 124
click at [314, 169] on button "Save & Close" at bounding box center [307, 168] width 38 height 12
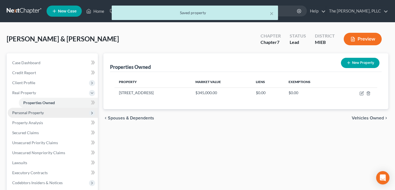
scroll to position [7, 0]
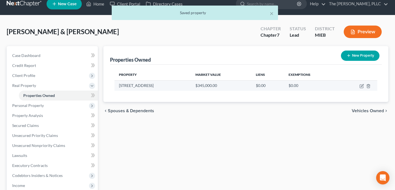
click at [361, 88] on td at bounding box center [357, 85] width 39 height 11
click at [363, 85] on icon "button" at bounding box center [362, 85] width 2 height 2
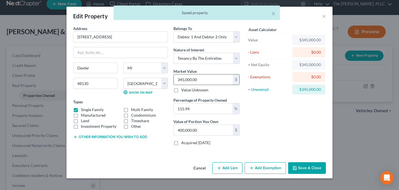
click at [189, 78] on input "345,000.00" at bounding box center [203, 79] width 59 height 11
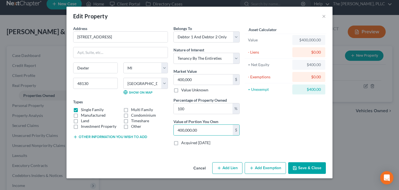
click at [322, 165] on button "Save & Close" at bounding box center [307, 168] width 38 height 12
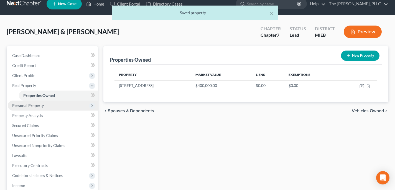
click at [44, 106] on span "Personal Property" at bounding box center [53, 105] width 90 height 10
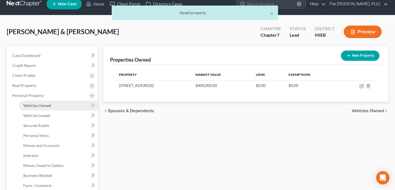
click at [53, 110] on link "Vehicles Owned" at bounding box center [58, 105] width 79 height 10
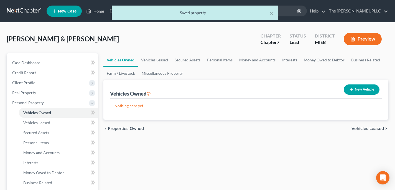
click at [373, 89] on button "New Vehicle" at bounding box center [362, 89] width 36 height 10
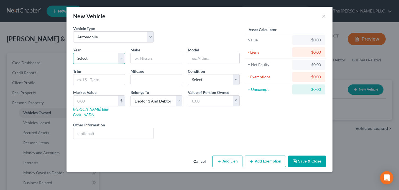
click at [106, 55] on select "Select 2026 2025 2024 2023 2022 2021 2020 2019 2018 2017 2016 2015 2014 2013 20…" at bounding box center [99, 58] width 52 height 11
click at [73, 53] on select "Select 2026 2025 2024 2023 2022 2021 2020 2019 2018 2017 2016 2015 2014 2013 20…" at bounding box center [99, 58] width 52 height 11
click at [140, 59] on input "text" at bounding box center [156, 58] width 51 height 11
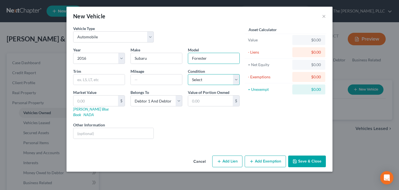
click at [205, 75] on select "Select Excellent Very Good Good Fair Poor" at bounding box center [214, 79] width 52 height 11
click at [188, 74] on select "Select Excellent Very Good Good Fair Poor" at bounding box center [214, 79] width 52 height 11
click at [307, 156] on button "Save & Close" at bounding box center [307, 161] width 38 height 12
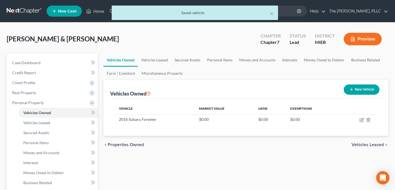
click at [365, 90] on button "New Vehicle" at bounding box center [362, 89] width 36 height 10
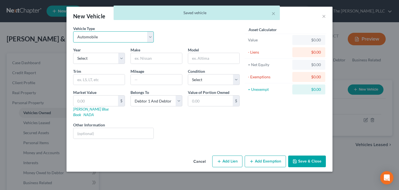
click at [118, 36] on select "Select Automobile Truck Trailer Watercraft Aircraft Motor Home Atv Other Vehicle" at bounding box center [113, 36] width 81 height 11
click at [144, 59] on input "text" at bounding box center [156, 58] width 51 height 11
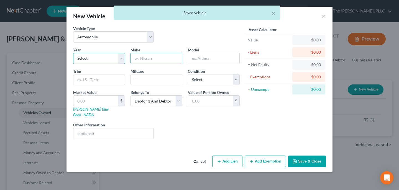
click at [100, 59] on select "Select 2026 2025 2024 2023 2022 2021 2020 2019 2018 2017 2016 2015 2014 2013 20…" at bounding box center [99, 58] width 52 height 11
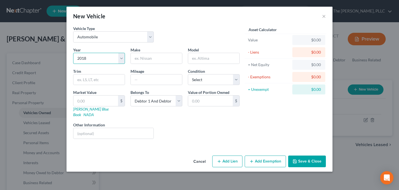
click at [73, 53] on select "Select 2026 2025 2024 2023 2022 2021 2020 2019 2018 2017 2016 2015 2014 2013 20…" at bounding box center [99, 58] width 52 height 11
click at [149, 57] on input "text" at bounding box center [156, 58] width 51 height 11
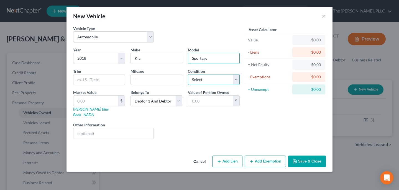
click at [206, 85] on select "Select Excellent Very Good Good Fair Poor" at bounding box center [214, 79] width 52 height 11
click at [188, 74] on select "Select Excellent Very Good Good Fair Poor" at bounding box center [214, 79] width 52 height 11
click at [210, 76] on select "Select Excellent Very Good Good Fair Poor" at bounding box center [214, 79] width 52 height 11
click at [188, 74] on select "Select Excellent Very Good Good Fair Poor" at bounding box center [214, 79] width 52 height 11
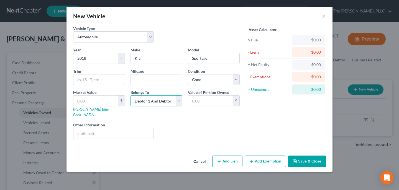
click at [169, 101] on select "Select Debtor 1 Only Debtor 2 Only Debtor 1 And Debtor 2 Only At Least One Of T…" at bounding box center [157, 100] width 52 height 11
drag, startPoint x: 315, startPoint y: 158, endPoint x: 307, endPoint y: 157, distance: 8.4
click at [315, 158] on button "Save & Close" at bounding box center [307, 161] width 38 height 12
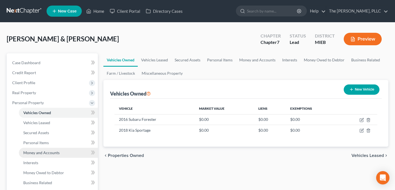
click at [42, 153] on span "Money and Accounts" at bounding box center [41, 152] width 36 height 5
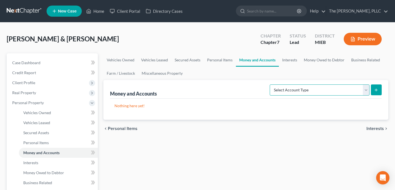
click at [350, 87] on select "Select Account Type Brokerage Cash on Hand Certificates of Deposit Checking Acc…" at bounding box center [320, 89] width 100 height 11
click at [294, 58] on link "Interests" at bounding box center [290, 59] width 22 height 13
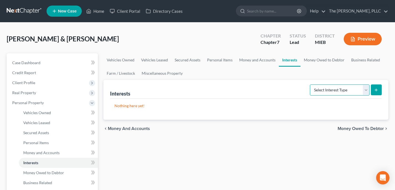
click at [320, 88] on select "Select Interest Type 401K Annuity Bond Education IRA Government Bond Government…" at bounding box center [340, 89] width 60 height 11
click at [311, 84] on select "Select Interest Type 401K Annuity Bond Education IRA Government Bond Government…" at bounding box center [340, 89] width 60 height 11
click at [368, 89] on select "Select Interest Type 401K Annuity Bond Education IRA Government Bond Government…" at bounding box center [340, 89] width 60 height 11
click at [378, 91] on icon "submit" at bounding box center [376, 90] width 4 height 4
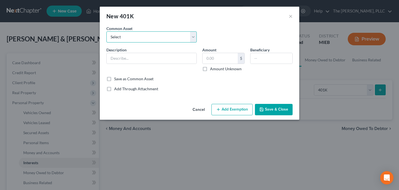
click at [147, 37] on select "Select Link Engineering Co 401K WideOpenWest 401K Rollins 401k Plan Principal F…" at bounding box center [151, 36] width 90 height 11
click at [130, 37] on select "Select Link Engineering Co 401K WideOpenWest 401K Rollins 401k Plan Principal F…" at bounding box center [151, 36] width 90 height 11
click at [134, 60] on input "text" at bounding box center [152, 58] width 90 height 11
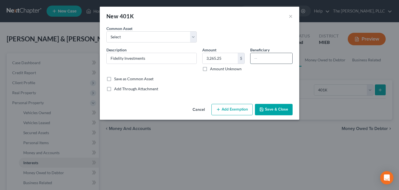
click at [259, 56] on input "text" at bounding box center [272, 58] width 42 height 11
click at [145, 80] on label "Save as Common Asset" at bounding box center [133, 79] width 39 height 6
click at [120, 80] on input "Save as Common Asset" at bounding box center [118, 78] width 4 height 4
click at [281, 113] on button "Save & Close" at bounding box center [274, 110] width 38 height 12
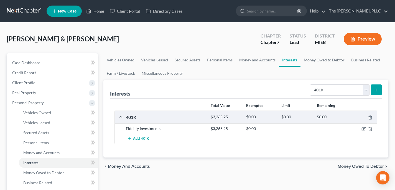
click at [382, 86] on div "Interests Select Interest Type 401K Annuity Bond Education IRA Government Bond …" at bounding box center [245, 118] width 285 height 77
click at [380, 89] on button "submit" at bounding box center [376, 89] width 11 height 11
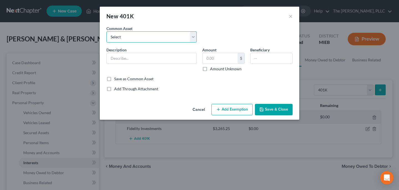
click at [137, 36] on select "Select Fidelity Investments Link Engineering Co 401K WideOpenWest 401K Rollins …" at bounding box center [151, 36] width 90 height 11
click at [131, 61] on input "text" at bounding box center [152, 58] width 90 height 11
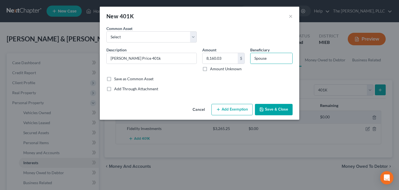
click at [117, 75] on div "Description * T Rowe Price 401k Amount 8,160.03 $ Amount Unknown Beneficiary Sp…" at bounding box center [200, 61] width 192 height 29
click at [116, 81] on div "Common Asset Select Fidelity Investments Link Engineering Co 401K WideOpenWest …" at bounding box center [199, 59] width 186 height 66
click at [116, 80] on label "Save as Common Asset" at bounding box center [133, 79] width 39 height 6
click at [116, 80] on input "Save as Common Asset" at bounding box center [118, 78] width 4 height 4
click at [283, 111] on button "Save & Close" at bounding box center [274, 110] width 38 height 12
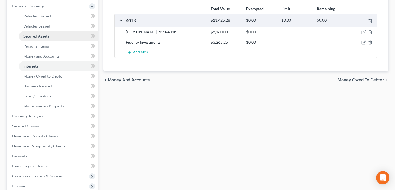
scroll to position [102, 0]
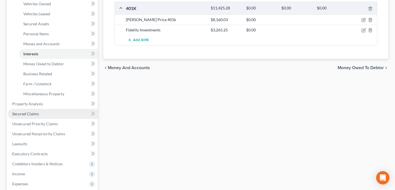
click at [70, 113] on link "Secured Claims" at bounding box center [53, 114] width 90 height 10
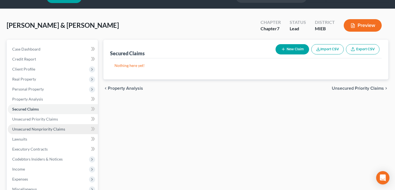
scroll to position [14, 0]
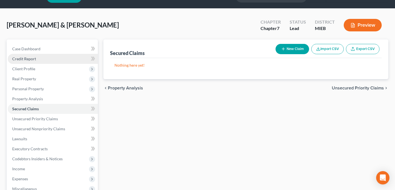
click at [49, 58] on link "Credit Report" at bounding box center [53, 59] width 90 height 10
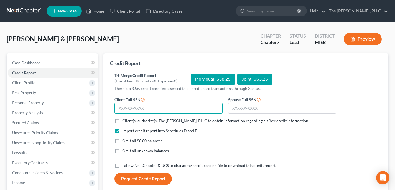
click at [154, 111] on input "text" at bounding box center [169, 108] width 108 height 11
click at [167, 121] on span "Client(s) authorize(s) The Frank Firm, PLLC to obtain information regarding his…" at bounding box center [215, 120] width 187 height 5
click at [128, 121] on input "Client(s) authorize(s) The Frank Firm, PLLC to obtain information regarding his…" at bounding box center [126, 120] width 4 height 4
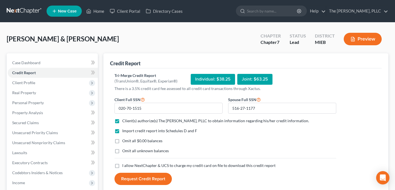
click at [136, 141] on span "Omit all $0.00 balances" at bounding box center [142, 140] width 40 height 5
click at [128, 141] on input "Omit all $0.00 balances" at bounding box center [126, 140] width 4 height 4
click at [149, 166] on span "I allow NextChapter & UCS to charge my credit card on file to download this cre…" at bounding box center [198, 165] width 153 height 5
click at [128, 166] on input "I allow NextChapter & UCS to charge my credit card on file to download this cre…" at bounding box center [126, 164] width 4 height 4
click at [156, 180] on button "Request Credit Report" at bounding box center [143, 178] width 57 height 12
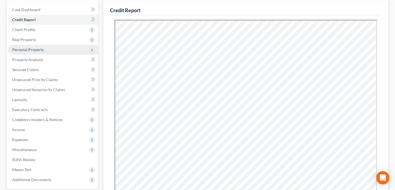
scroll to position [52, 0]
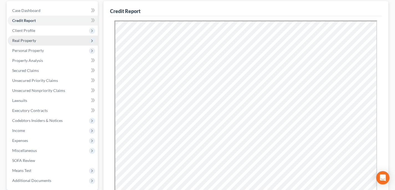
click at [42, 42] on span "Real Property" at bounding box center [53, 40] width 90 height 10
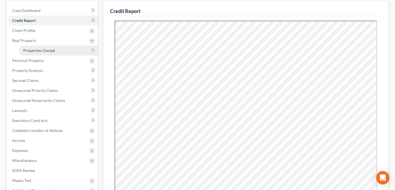
click at [42, 47] on link "Properties Owned" at bounding box center [58, 50] width 79 height 10
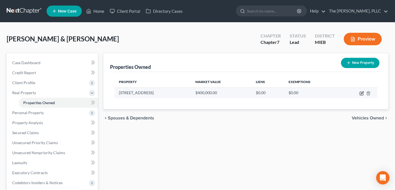
click at [362, 95] on icon "button" at bounding box center [362, 93] width 4 height 4
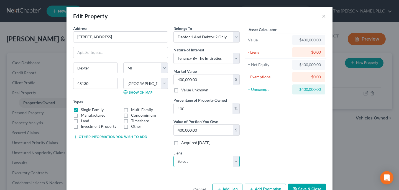
click at [200, 159] on select "Select Rocket Mortgage - $324,129.00 Hntingtn Ntl - $10,071.00 Ally Fincl - $5,…" at bounding box center [207, 161] width 66 height 11
click at [174, 156] on select "Select Rocket Mortgage - $324,129.00 Hntingtn Ntl - $10,071.00 Ally Fincl - $5,…" at bounding box center [207, 161] width 66 height 11
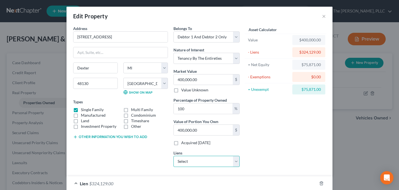
click at [227, 159] on select "Select Hntingtn Ntl - $10,071.00 Ally Fincl - $5,931.00" at bounding box center [207, 161] width 66 height 11
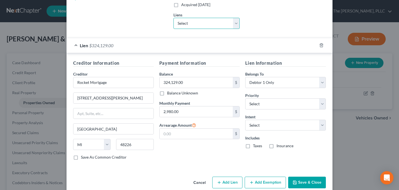
scroll to position [147, 0]
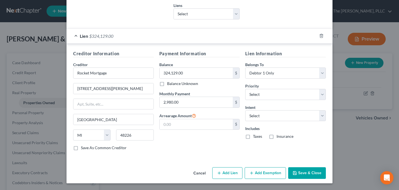
click at [257, 173] on button "Add Exemption" at bounding box center [265, 173] width 41 height 12
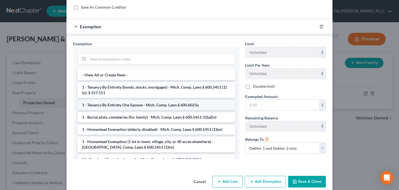
scroll to position [296, 0]
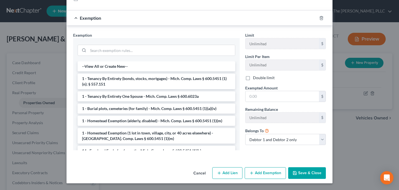
click at [295, 172] on icon "button" at bounding box center [295, 173] width 4 height 4
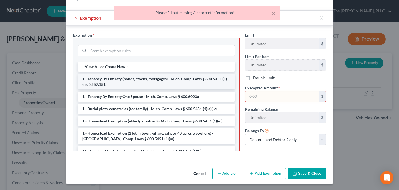
click at [128, 82] on li "1 - Tenancy By Entirety (bonds, stocks, mortgages) - Mich. Comp. Laws § 600.545…" at bounding box center [156, 82] width 157 height 16
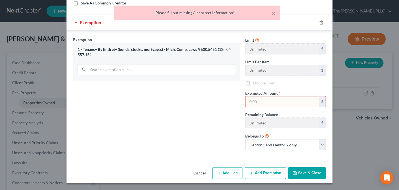
scroll to position [292, 0]
click at [277, 100] on input "text" at bounding box center [282, 101] width 73 height 11
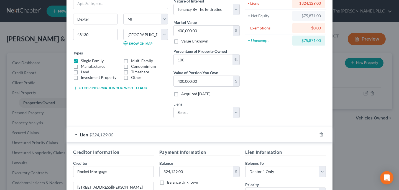
scroll to position [52, 0]
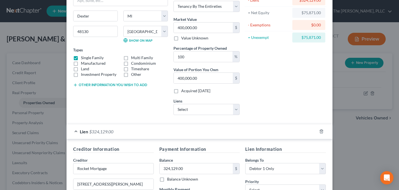
click at [257, 93] on div "Asset Calculator Value $400,000.00 - Liens $324,129.00 = Net Equity $75,871.00 …" at bounding box center [286, 47] width 86 height 146
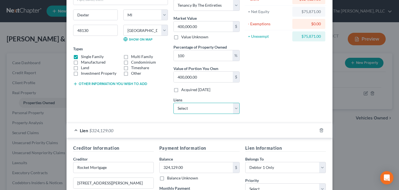
click at [217, 109] on select "Select Hntingtn Ntl - $10,071.00 Ally Fincl - $5,931.00" at bounding box center [207, 108] width 66 height 11
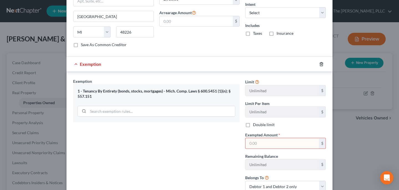
click at [320, 63] on icon "button" at bounding box center [321, 64] width 4 height 4
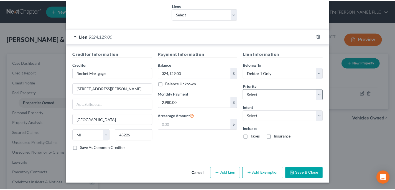
scroll to position [147, 0]
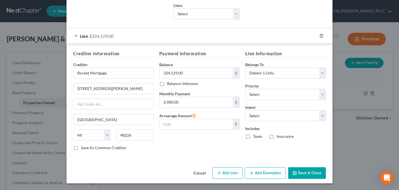
click at [294, 173] on polyline "button" at bounding box center [295, 173] width 2 height 1
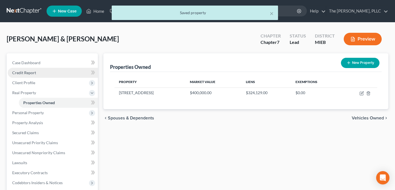
click at [34, 73] on span "Credit Report" at bounding box center [24, 72] width 24 height 5
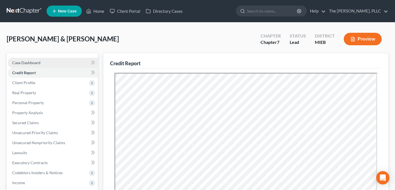
click at [34, 61] on span "Case Dashboard" at bounding box center [26, 62] width 28 height 5
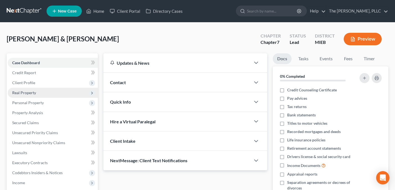
click at [32, 93] on span "Real Property" at bounding box center [24, 92] width 24 height 5
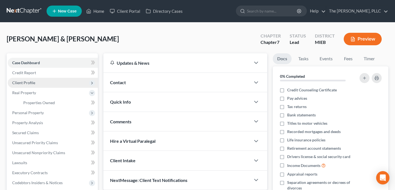
click at [31, 86] on span "Client Profile" at bounding box center [53, 83] width 90 height 10
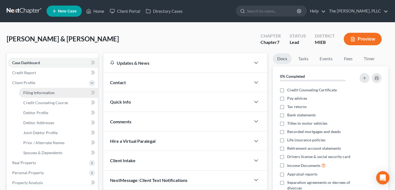
click at [34, 92] on span "Filing Information" at bounding box center [38, 92] width 31 height 5
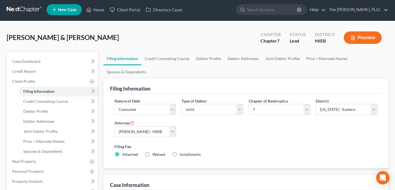
scroll to position [4, 0]
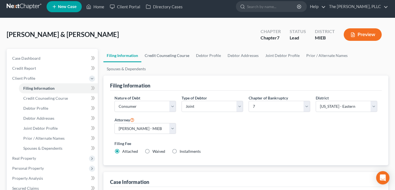
click at [160, 49] on link "Credit Counseling Course" at bounding box center [166, 55] width 51 height 13
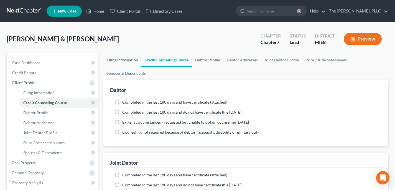
click at [123, 57] on link "Filing Information" at bounding box center [122, 59] width 38 height 13
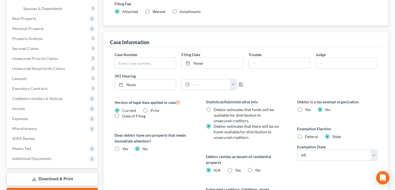
scroll to position [145, 0]
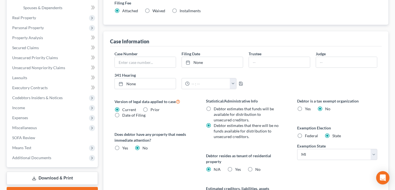
click at [305, 137] on label "Federal" at bounding box center [311, 136] width 13 height 6
click at [307, 136] on input "Federal" at bounding box center [309, 135] width 4 height 4
click at [255, 168] on label "No" at bounding box center [257, 169] width 5 height 6
click at [258, 168] on input "No" at bounding box center [260, 168] width 4 height 4
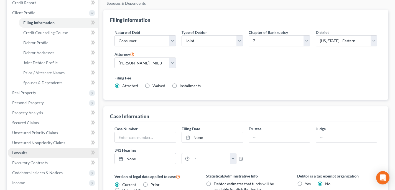
scroll to position [90, 0]
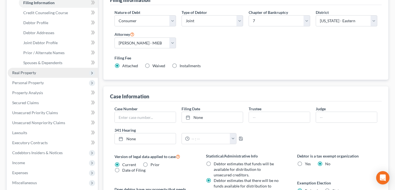
click at [53, 69] on span "Real Property" at bounding box center [53, 73] width 90 height 10
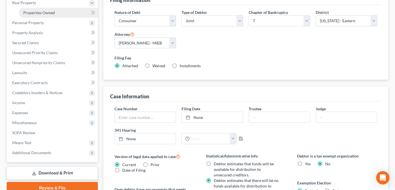
click at [54, 10] on link "Properties Owned" at bounding box center [58, 13] width 79 height 10
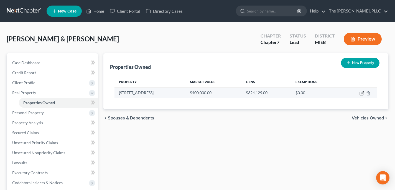
click at [360, 93] on icon "button" at bounding box center [362, 93] width 4 height 4
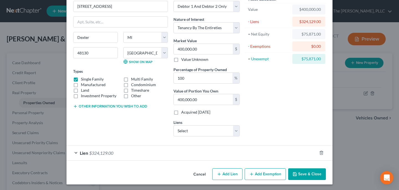
scroll to position [32, 0]
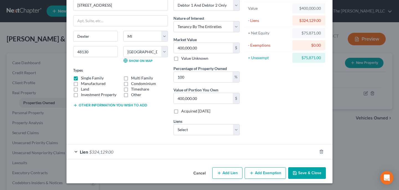
click at [261, 172] on button "Add Exemption" at bounding box center [265, 173] width 41 height 12
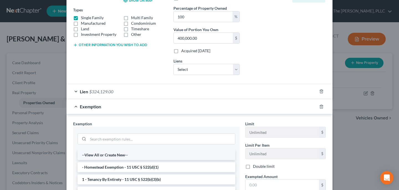
scroll to position [117, 0]
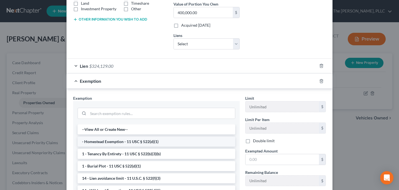
click at [149, 140] on li "- Homestead Exemption - 11 USC § 522(d)(1)" at bounding box center [157, 141] width 158 height 10
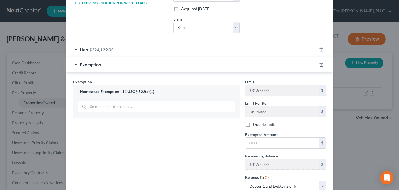
scroll to position [135, 0]
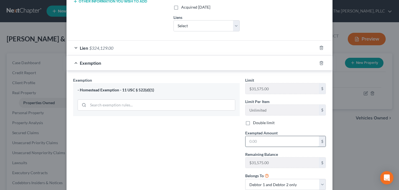
click at [269, 140] on input "text" at bounding box center [282, 141] width 73 height 11
click at [273, 181] on select "Debtor 1 only Debtor 2 only Debtor 1 and Debtor 2 only" at bounding box center [285, 184] width 81 height 11
click at [245, 179] on select "Debtor 1 only Debtor 2 only Debtor 1 and Debtor 2 only" at bounding box center [285, 184] width 81 height 11
click at [266, 143] on input "text" at bounding box center [282, 141] width 73 height 11
click at [184, 134] on div "Exemption Set must be selected for CA. Exemption * - Homestead Exemption - 11 U…" at bounding box center [156, 135] width 172 height 117
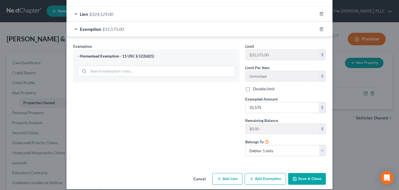
scroll to position [175, 0]
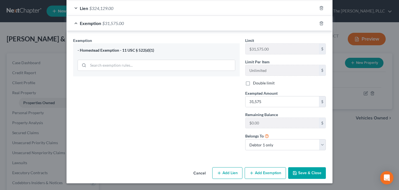
click at [254, 173] on button "Add Exemption" at bounding box center [265, 173] width 41 height 12
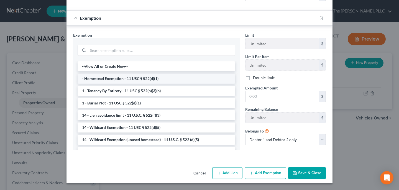
click at [144, 81] on li "- Homestead Exemption - 11 USC § 522(d)(1)" at bounding box center [157, 78] width 158 height 10
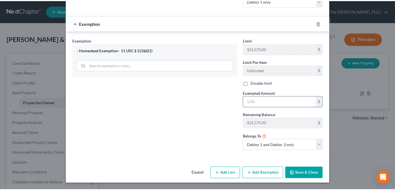
scroll to position [319, 0]
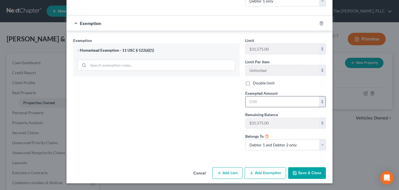
click at [264, 103] on input "text" at bounding box center [282, 101] width 73 height 11
click at [264, 142] on select "Debtor 1 only Debtor 2 only Debtor 1 and Debtor 2 only" at bounding box center [285, 144] width 81 height 11
click at [245, 139] on select "Debtor 1 only Debtor 2 only Debtor 1 and Debtor 2 only" at bounding box center [285, 144] width 81 height 11
click at [302, 171] on button "Save & Close" at bounding box center [307, 173] width 38 height 12
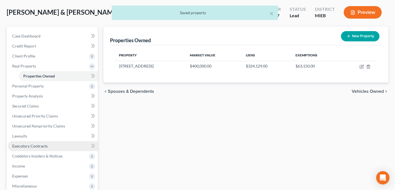
scroll to position [32, 0]
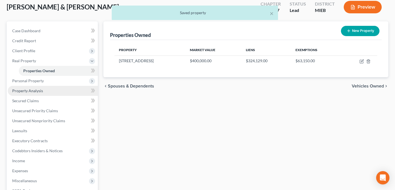
click at [41, 89] on span "Property Analysis" at bounding box center [27, 90] width 31 height 5
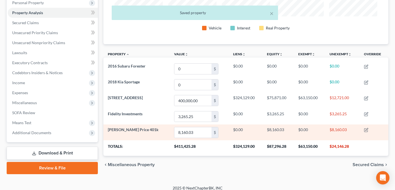
scroll to position [105, 0]
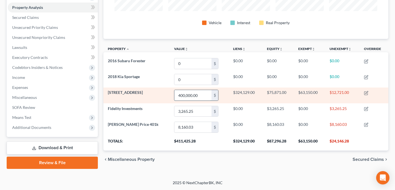
click at [187, 93] on input "400,000.00" at bounding box center [192, 95] width 37 height 11
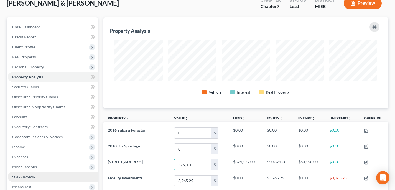
scroll to position [70, 0]
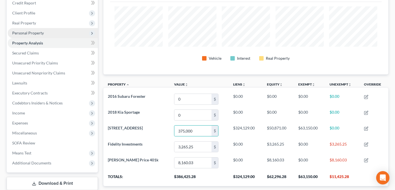
click at [42, 30] on span "Personal Property" at bounding box center [28, 32] width 32 height 5
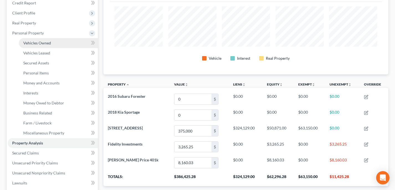
click at [44, 42] on span "Vehicles Owned" at bounding box center [37, 42] width 28 height 5
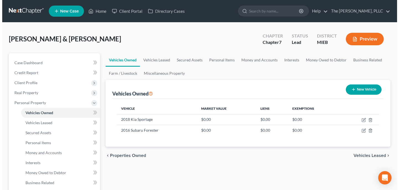
scroll to position [1, 0]
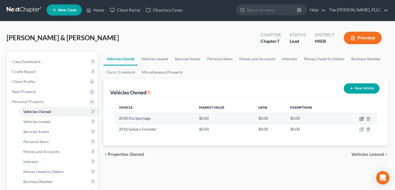
click at [362, 119] on icon "button" at bounding box center [362, 118] width 2 height 2
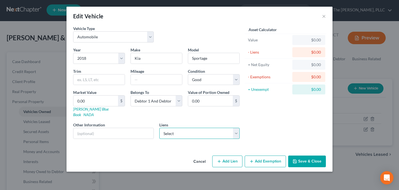
click at [208, 128] on select "Select Hntingtn Ntl - $10,071.00 Ally Fincl - $5,931.00" at bounding box center [199, 133] width 81 height 11
click at [159, 128] on select "Select Hntingtn Ntl - $10,071.00 Ally Fincl - $5,931.00" at bounding box center [199, 133] width 81 height 11
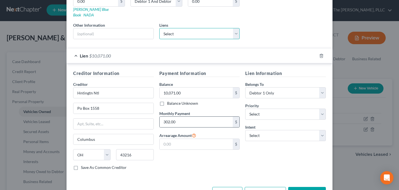
scroll to position [114, 0]
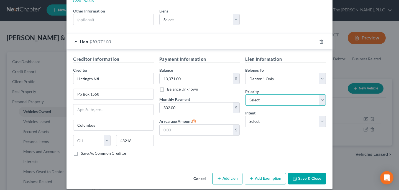
click at [265, 98] on select "Select 1st 2nd 3rd 4th 5th 6th 7th 8th 9th 10th 11th 12th 13th 14th 15th 16th 1…" at bounding box center [285, 99] width 81 height 11
click at [245, 94] on select "Select 1st 2nd 3rd 4th 5th 6th 7th 8th 9th 10th 11th 12th 13th 14th 15th 16th 1…" at bounding box center [285, 99] width 81 height 11
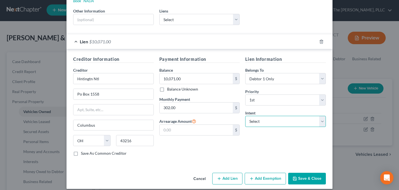
click at [271, 117] on select "Select Surrender Redeem Reaffirm Avoid Other" at bounding box center [285, 121] width 81 height 11
click at [245, 116] on select "Select Surrender Redeem Reaffirm Avoid Other" at bounding box center [285, 121] width 81 height 11
click at [305, 174] on button "Save & Close" at bounding box center [307, 178] width 38 height 12
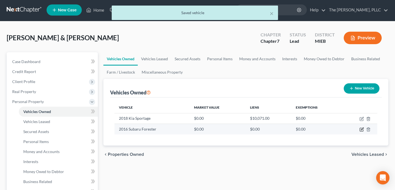
click at [363, 130] on icon "button" at bounding box center [362, 129] width 4 height 4
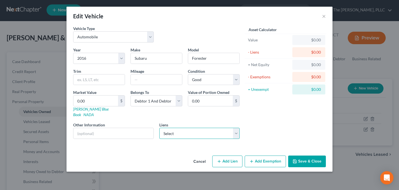
click at [203, 129] on select "Select Ally Fincl - $5,931.00" at bounding box center [199, 133] width 81 height 11
click select "Select Ally Fincl - $5,931.00" at bounding box center [199, 133] width 81 height 11
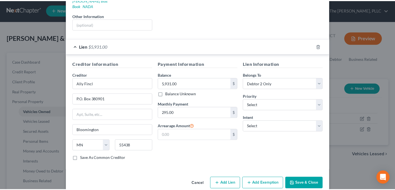
scroll to position [110, 0]
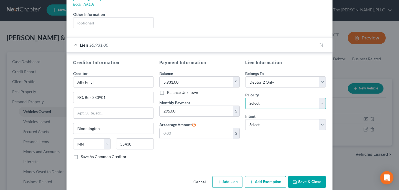
click at [263, 100] on select "Select 1st 2nd 3rd 4th 5th 6th 7th 8th 9th 10th 11th 12th 13th 14th 15th 16th 1…" at bounding box center [285, 103] width 81 height 11
click at [245, 98] on select "Select 1st 2nd 3rd 4th 5th 6th 7th 8th 9th 10th 11th 12th 13th 14th 15th 16th 1…" at bounding box center [285, 103] width 81 height 11
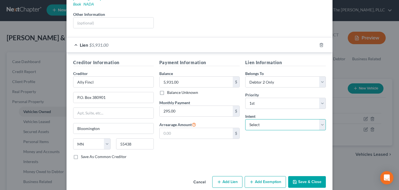
click at [265, 120] on select "Select Surrender Redeem Reaffirm Avoid Other" at bounding box center [285, 124] width 81 height 11
click at [245, 119] on select "Select Surrender Redeem Reaffirm Avoid Other" at bounding box center [285, 124] width 81 height 11
click at [303, 180] on button "Save & Close" at bounding box center [307, 182] width 38 height 12
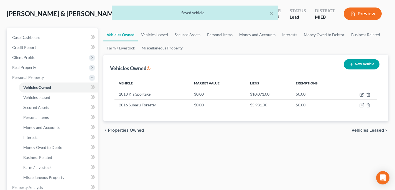
scroll to position [53, 0]
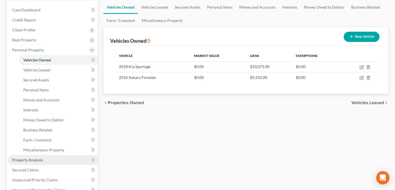
click at [57, 162] on link "Property Analysis" at bounding box center [53, 160] width 90 height 10
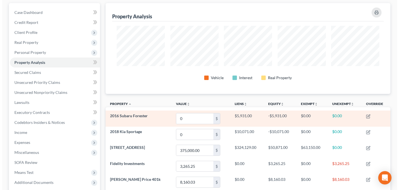
scroll to position [73, 0]
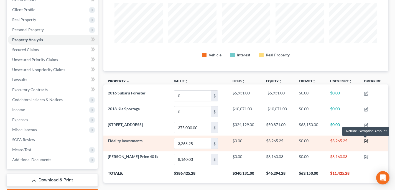
click at [366, 141] on icon "button" at bounding box center [366, 141] width 4 height 4
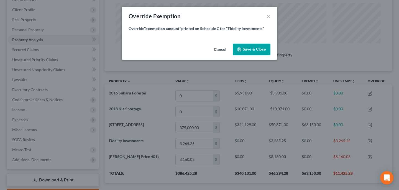
scroll to position [91, 288]
click at [215, 48] on button "Cancel" at bounding box center [220, 49] width 21 height 11
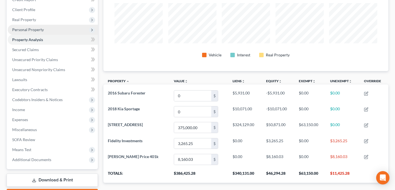
click at [35, 29] on span "Personal Property" at bounding box center [28, 29] width 32 height 5
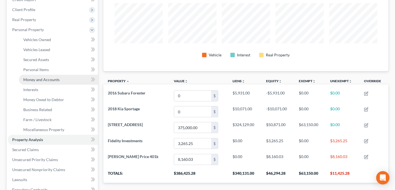
click at [51, 81] on span "Money and Accounts" at bounding box center [41, 79] width 36 height 5
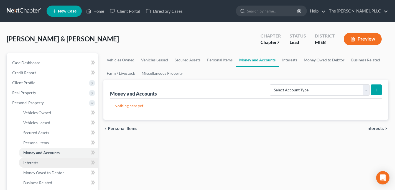
click at [44, 164] on link "Interests" at bounding box center [58, 162] width 79 height 10
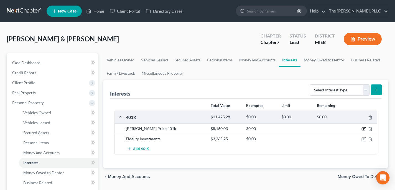
click at [363, 129] on icon "button" at bounding box center [364, 128] width 2 height 2
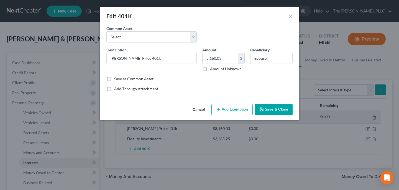
click at [220, 108] on icon "button" at bounding box center [218, 109] width 4 height 4
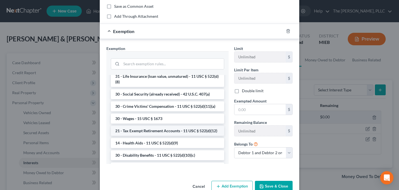
click at [182, 136] on li "21 - Tax Exempt Retirement Accounts - 11 USC § 522(d)(12)" at bounding box center [167, 131] width 113 height 10
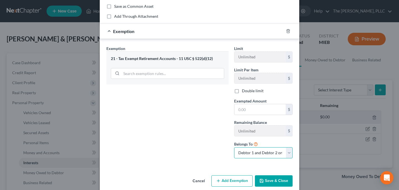
click at [251, 151] on select "Debtor 1 only Debtor 2 only Debtor 1 and Debtor 2 only" at bounding box center [263, 152] width 58 height 11
click at [234, 147] on select "Debtor 1 only Debtor 2 only Debtor 1 and Debtor 2 only" at bounding box center [263, 152] width 58 height 11
click at [244, 108] on input "text" at bounding box center [260, 109] width 51 height 11
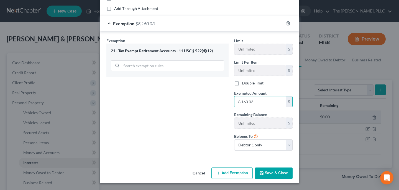
click at [278, 172] on button "Save & Close" at bounding box center [274, 173] width 38 height 12
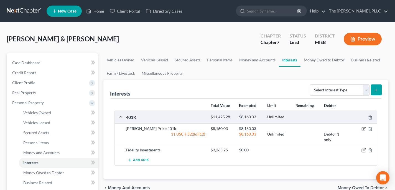
click at [365, 150] on icon "button" at bounding box center [364, 150] width 4 height 4
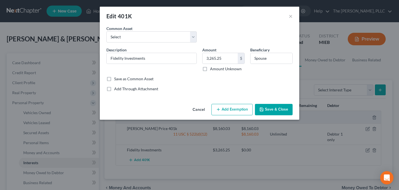
click at [231, 106] on button "Add Exemption" at bounding box center [232, 110] width 41 height 12
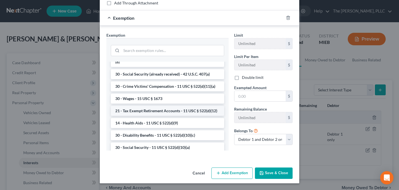
click at [178, 116] on li "21 - Tax Exempt Retirement Accounts - 11 USC § 522(d)(12)" at bounding box center [167, 111] width 113 height 10
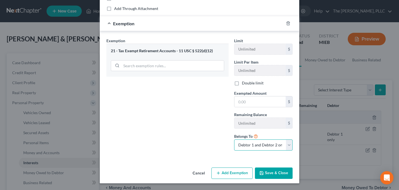
click at [253, 144] on select "Debtor 1 only Debtor 2 only Debtor 1 and Debtor 2 only" at bounding box center [263, 144] width 58 height 11
click at [234, 139] on select "Debtor 1 only Debtor 2 only Debtor 1 and Debtor 2 only" at bounding box center [263, 144] width 58 height 11
click at [246, 101] on input "text" at bounding box center [260, 101] width 51 height 11
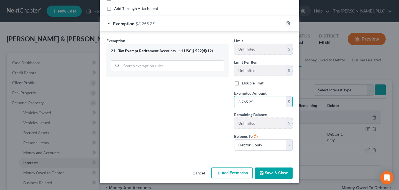
click at [275, 175] on button "Save & Close" at bounding box center [274, 173] width 38 height 12
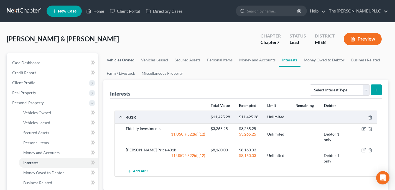
click at [126, 59] on link "Vehicles Owned" at bounding box center [120, 59] width 34 height 13
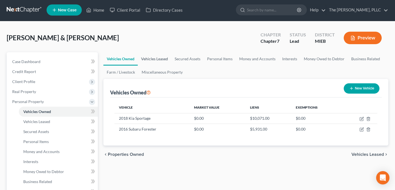
click at [161, 55] on link "Vehicles Leased" at bounding box center [155, 58] width 34 height 13
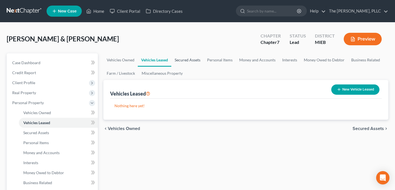
click at [190, 58] on link "Secured Assets" at bounding box center [187, 59] width 32 height 13
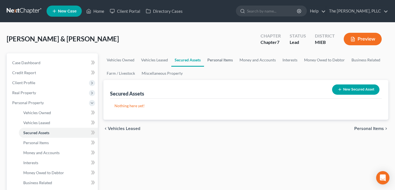
click at [217, 59] on link "Personal Items" at bounding box center [220, 59] width 32 height 13
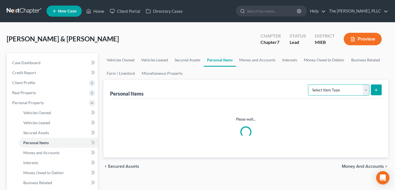
click at [326, 85] on select "Select Item Type Clothing Collectibles Of Value Electronics Firearms Household …" at bounding box center [339, 89] width 62 height 11
click at [309, 84] on select "Select Item Type Clothing Collectibles Of Value Electronics Firearms Household …" at bounding box center [339, 89] width 62 height 11
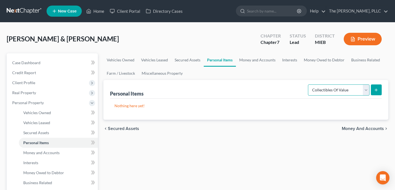
click at [335, 91] on select "Select Item Type Clothing Collectibles Of Value Electronics Firearms Household …" at bounding box center [339, 89] width 62 height 11
click at [309, 84] on select "Select Item Type Clothing Collectibles Of Value Electronics Firearms Household …" at bounding box center [339, 89] width 62 height 11
click at [332, 90] on select "Select Item Type Clothing Collectibles Of Value Electronics Firearms Household …" at bounding box center [339, 89] width 62 height 11
click at [309, 84] on select "Select Item Type Clothing Collectibles Of Value Electronics Firearms Household …" at bounding box center [339, 89] width 62 height 11
click at [381, 88] on button "submit" at bounding box center [376, 89] width 11 height 11
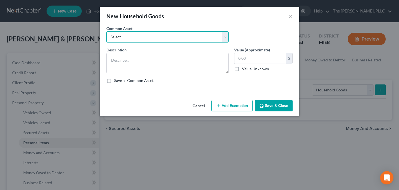
click at [156, 38] on select "Select Miscellaneous household items." at bounding box center [167, 36] width 122 height 11
click at [106, 31] on select "Select Miscellaneous household items." at bounding box center [167, 36] width 122 height 11
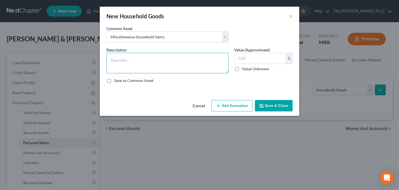
click at [157, 57] on textarea at bounding box center [167, 63] width 122 height 21
click at [160, 60] on textarea "Miscellaneous household items." at bounding box center [167, 63] width 122 height 21
click at [164, 59] on textarea "Miscellaneous household items." at bounding box center [167, 63] width 122 height 21
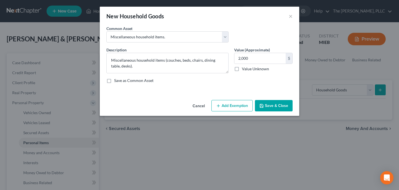
click at [226, 105] on button "Add Exemption" at bounding box center [232, 106] width 41 height 12
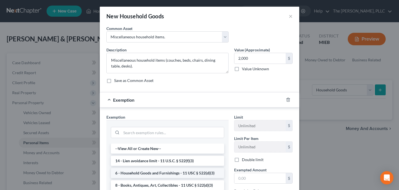
click at [187, 172] on li "6 - Household Goods and Furnishings - 11 USC § 522(d)(3)" at bounding box center [167, 173] width 113 height 10
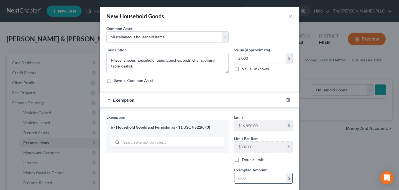
click at [249, 177] on input "text" at bounding box center [260, 178] width 51 height 11
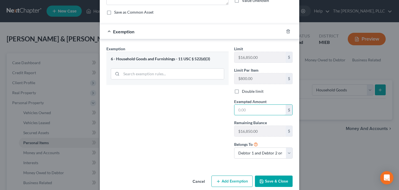
scroll to position [76, 0]
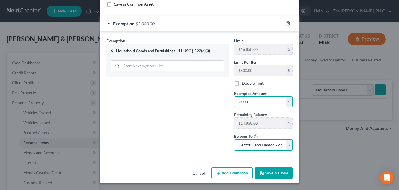
click at [261, 144] on select "Debtor 1 only Debtor 2 only Debtor 1 and Debtor 2 only" at bounding box center [263, 144] width 58 height 11
click at [234, 139] on select "Debtor 1 only Debtor 2 only Debtor 1 and Debtor 2 only" at bounding box center [263, 144] width 58 height 11
click at [248, 100] on input "2,000" at bounding box center [260, 101] width 51 height 11
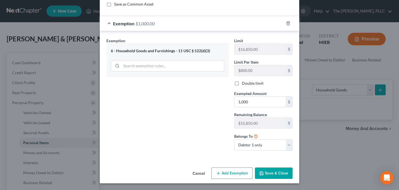
click at [235, 172] on button "Add Exemption" at bounding box center [232, 173] width 41 height 12
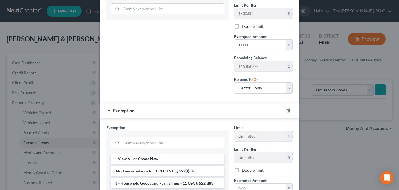
scroll to position [134, 0]
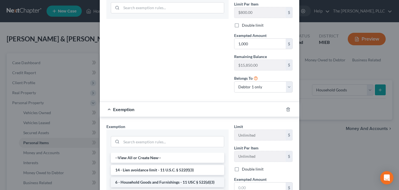
click at [169, 180] on li "6 - Household Goods and Furnishings - 11 USC § 522(d)(3)" at bounding box center [167, 182] width 113 height 10
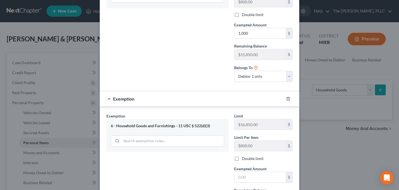
scroll to position [168, 0]
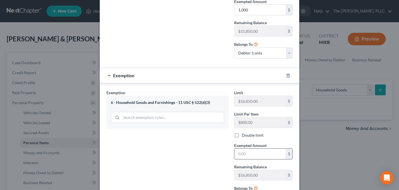
click at [248, 152] on input "text" at bounding box center [260, 153] width 51 height 11
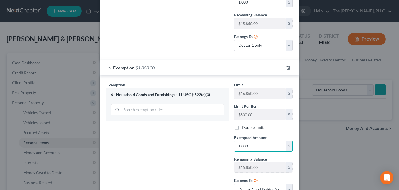
scroll to position [182, 0]
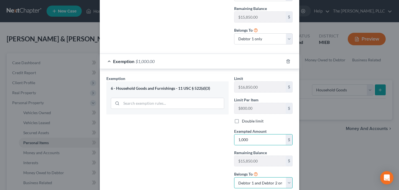
click at [236, 179] on select "Debtor 1 only Debtor 2 only Debtor 1 and Debtor 2 only" at bounding box center [263, 182] width 58 height 11
click at [234, 177] on select "Debtor 1 only Debtor 2 only Debtor 1 and Debtor 2 only" at bounding box center [263, 182] width 58 height 11
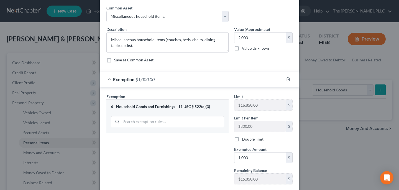
scroll to position [0, 0]
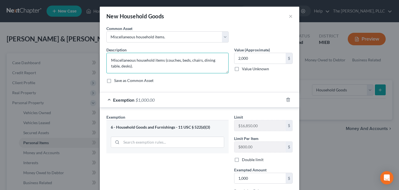
click at [118, 65] on textarea "Miscellaneous household items (couches, beds, chairs, dining table, desks)." at bounding box center [167, 63] width 122 height 21
drag, startPoint x: 208, startPoint y: 86, endPoint x: 219, endPoint y: 85, distance: 11.7
click at [208, 86] on div "Description * Miscellaneous household items (couches, beds, chairs, dining tabl…" at bounding box center [200, 67] width 192 height 41
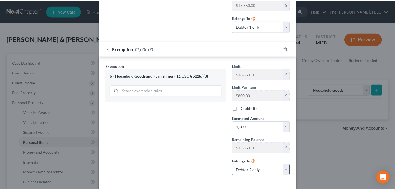
scroll to position [208, 0]
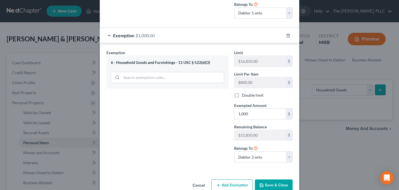
click at [281, 185] on button "Save & Close" at bounding box center [274, 185] width 38 height 12
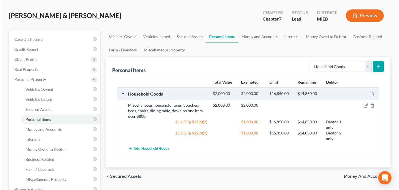
scroll to position [24, 0]
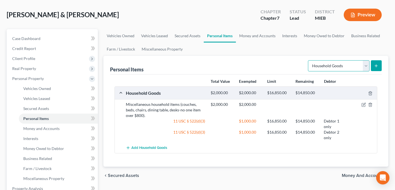
click at [329, 66] on select "Select Item Type Clothing Collectibles Of Value Electronics Firearms Household …" at bounding box center [339, 65] width 62 height 11
click at [309, 60] on select "Select Item Type Clothing Collectibles Of Value Electronics Firearms Household …" at bounding box center [339, 65] width 62 height 11
click at [375, 66] on line "submit" at bounding box center [376, 66] width 2 height 0
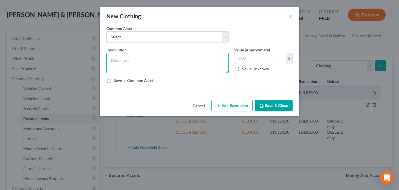
click at [217, 59] on textarea at bounding box center [167, 63] width 122 height 21
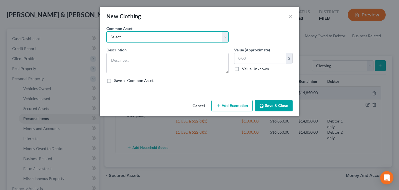
click at [182, 40] on select "Select Miscellaneous clothing." at bounding box center [167, 36] width 122 height 11
click at [106, 31] on select "Select Miscellaneous clothing." at bounding box center [167, 36] width 122 height 11
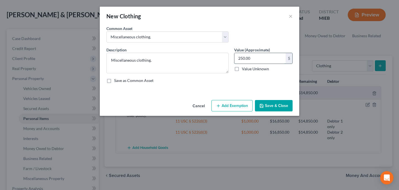
click at [256, 60] on input "250.00" at bounding box center [260, 58] width 51 height 11
click at [246, 100] on button "Add Exemption" at bounding box center [232, 106] width 41 height 12
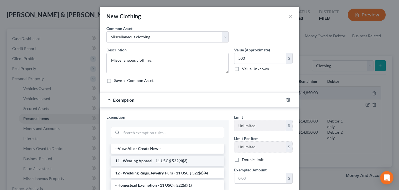
scroll to position [1, 0]
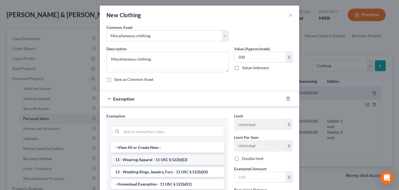
click at [154, 160] on li "11 - Wearing Apparel - 11 USC § 522(d)(3)" at bounding box center [167, 159] width 113 height 10
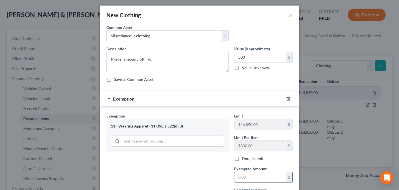
click at [251, 174] on input "text" at bounding box center [260, 177] width 51 height 11
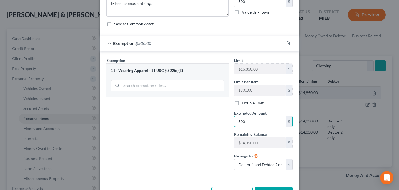
scroll to position [62, 0]
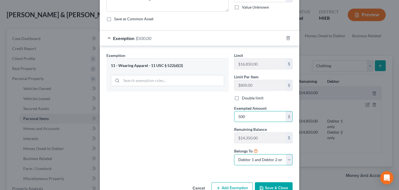
click at [244, 161] on select "Debtor 1 only Debtor 2 only Debtor 1 and Debtor 2 only" at bounding box center [263, 159] width 58 height 11
click at [234, 154] on select "Debtor 1 only Debtor 2 only Debtor 1 and Debtor 2 only" at bounding box center [263, 159] width 58 height 11
click at [241, 160] on select "Debtor 1 only Debtor 2 only Debtor 1 and Debtor 2 only" at bounding box center [263, 159] width 58 height 11
click at [234, 154] on select "Debtor 1 only Debtor 2 only Debtor 1 and Debtor 2 only" at bounding box center [263, 159] width 58 height 11
click at [268, 183] on button "Save & Close" at bounding box center [274, 188] width 38 height 12
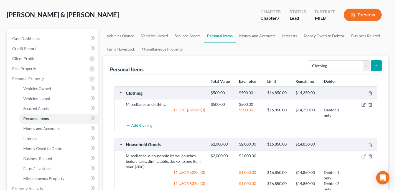
click at [376, 68] on button "submit" at bounding box center [376, 65] width 11 height 11
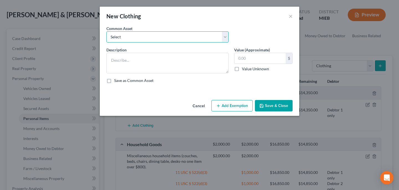
click at [172, 38] on select "Select Miscellaneous clothing." at bounding box center [167, 36] width 122 height 11
click at [106, 31] on select "Select Miscellaneous clothing." at bounding box center [167, 36] width 122 height 11
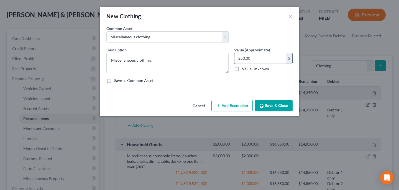
click at [244, 57] on input "250.00" at bounding box center [260, 58] width 51 height 11
click at [234, 102] on button "Add Exemption" at bounding box center [232, 106] width 41 height 12
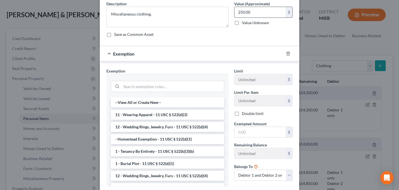
scroll to position [43, 0]
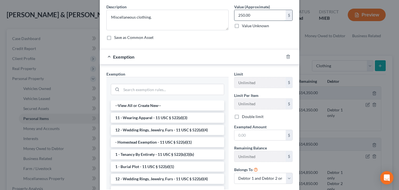
click at [249, 17] on input "250.00" at bounding box center [260, 15] width 51 height 11
click at [145, 121] on li "11 - Wearing Apparel - 11 USC § 522(d)(3)" at bounding box center [167, 118] width 113 height 10
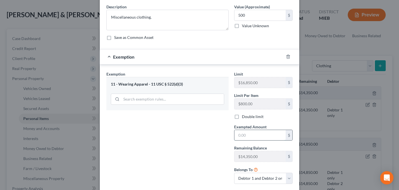
click at [245, 139] on input "text" at bounding box center [260, 135] width 51 height 11
click at [237, 178] on select "Debtor 1 only Debtor 2 only Debtor 1 and Debtor 2 only" at bounding box center [263, 177] width 58 height 11
click at [234, 172] on select "Debtor 1 only Debtor 2 only Debtor 1 and Debtor 2 only" at bounding box center [263, 177] width 58 height 11
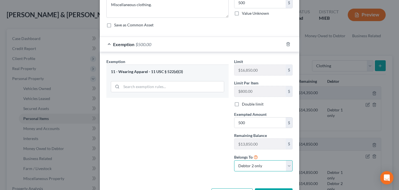
scroll to position [76, 0]
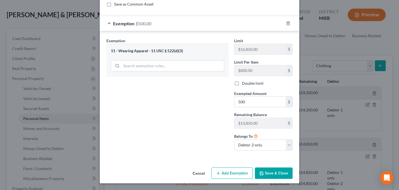
click at [274, 170] on button "Save & Close" at bounding box center [274, 173] width 38 height 12
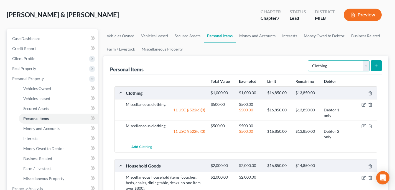
click at [331, 66] on select "Select Item Type Clothing Collectibles Of Value Electronics Firearms Household …" at bounding box center [339, 65] width 62 height 11
click at [309, 60] on select "Select Item Type Clothing Collectibles Of Value Electronics Firearms Household …" at bounding box center [339, 65] width 62 height 11
click at [379, 63] on button "submit" at bounding box center [376, 65] width 11 height 11
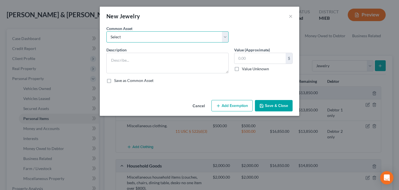
click at [172, 35] on select "Select Miscellaneous jewelry." at bounding box center [167, 36] width 122 height 11
click at [106, 31] on select "Select Miscellaneous jewelry." at bounding box center [167, 36] width 122 height 11
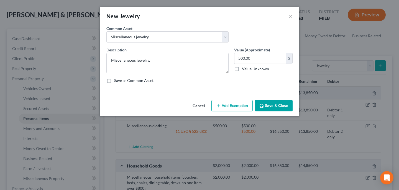
click at [239, 103] on button "Add Exemption" at bounding box center [232, 106] width 41 height 12
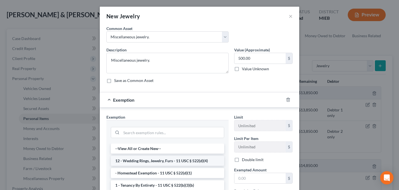
click at [150, 160] on li "12 - Wedding Rings, Jewelry, Furs - 11 USC § 522(d)(4)" at bounding box center [167, 161] width 113 height 10
click at [150, 160] on div "Exemption Set must be selected for CA. Exemption * --View All or Create New-- 1…" at bounding box center [168, 175] width 128 height 123
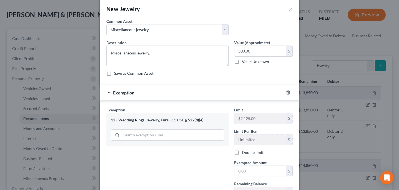
scroll to position [12, 0]
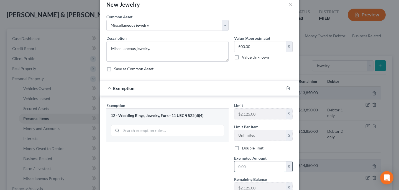
click at [251, 164] on input "text" at bounding box center [260, 166] width 51 height 11
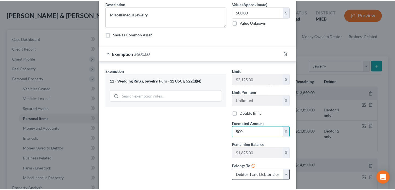
scroll to position [73, 0]
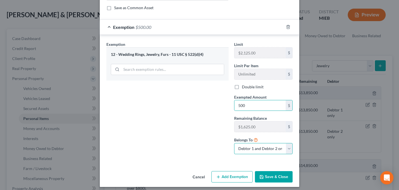
click at [243, 150] on select "Debtor 1 only Debtor 2 only Debtor 1 and Debtor 2 only" at bounding box center [263, 148] width 58 height 11
click at [234, 143] on select "Debtor 1 only Debtor 2 only Debtor 1 and Debtor 2 only" at bounding box center [263, 148] width 58 height 11
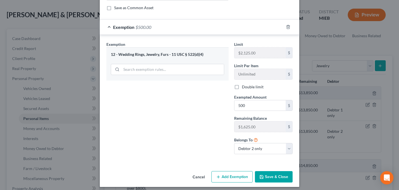
click at [281, 180] on button "Save & Close" at bounding box center [274, 177] width 38 height 12
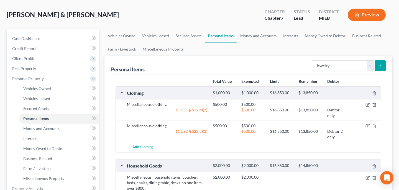
click at [281, 175] on div at bounding box center [199, 95] width 399 height 190
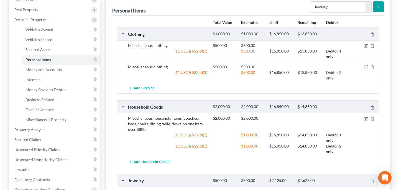
scroll to position [0, 0]
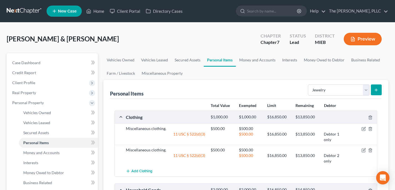
click at [341, 83] on div "Select Item Type Clothing Collectibles Of Value Electronics Firearms Household …" at bounding box center [344, 89] width 76 height 15
click at [341, 86] on select "Select Item Type Clothing Collectibles Of Value Electronics Firearms Household …" at bounding box center [339, 89] width 62 height 11
click at [240, 61] on link "Money and Accounts" at bounding box center [257, 59] width 43 height 13
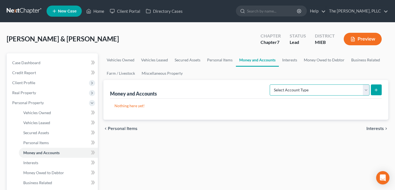
click at [298, 88] on select "Select Account Type Brokerage Cash on Hand Certificates of Deposit Checking Acc…" at bounding box center [320, 89] width 100 height 11
click at [271, 84] on select "Select Account Type Brokerage Cash on Hand Certificates of Deposit Checking Acc…" at bounding box center [320, 89] width 100 height 11
click at [301, 93] on select "Select Account Type Brokerage Cash on Hand Certificates of Deposit Checking Acc…" at bounding box center [320, 89] width 100 height 11
click at [387, 89] on div "Money and Accounts Select Account Type Brokerage Cash on Hand Certificates of D…" at bounding box center [245, 100] width 285 height 40
click at [376, 90] on line "submit" at bounding box center [376, 89] width 0 height 2
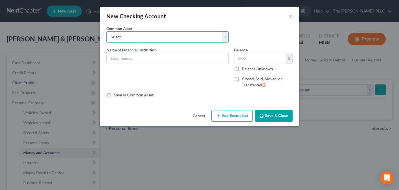
click at [125, 40] on select "Select Huntington National Bank Genisys Financial Credit Union PNC Bank America…" at bounding box center [167, 36] width 122 height 11
click at [106, 31] on select "Select Huntington National Bank Genisys Financial Credit Union PNC Bank America…" at bounding box center [167, 36] width 122 height 11
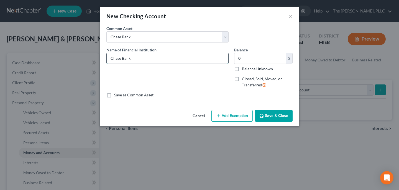
click at [179, 58] on input "Chase Bank" at bounding box center [168, 58] width 122 height 11
click at [248, 60] on input "0" at bounding box center [260, 58] width 51 height 11
click at [246, 70] on label "Balance Unknown" at bounding box center [257, 69] width 31 height 6
click at [246, 70] on input "Balance Unknown" at bounding box center [246, 68] width 4 height 4
click at [246, 68] on label "Balance Unknown" at bounding box center [257, 69] width 31 height 6
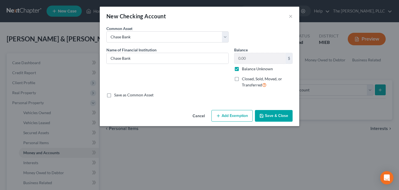
click at [246, 68] on input "Balance Unknown" at bounding box center [246, 68] width 4 height 4
click at [246, 70] on label "Balance Unknown" at bounding box center [257, 69] width 31 height 6
click at [246, 70] on input "Balance Unknown" at bounding box center [246, 68] width 4 height 4
click at [242, 119] on button "Add Exemption" at bounding box center [232, 116] width 41 height 12
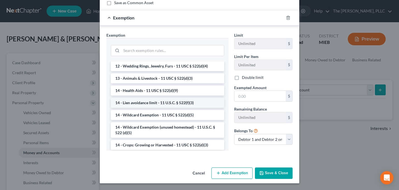
scroll to position [94, 0]
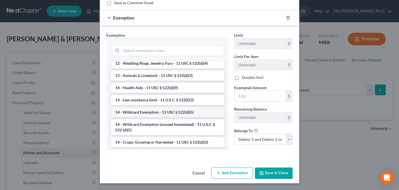
click at [156, 108] on li "14 - Wildcard Exemption - 11 USC § 522(d)(5)" at bounding box center [167, 112] width 113 height 10
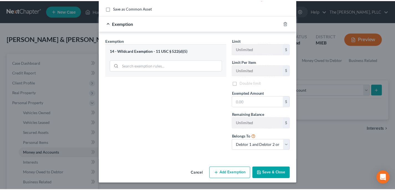
scroll to position [87, 0]
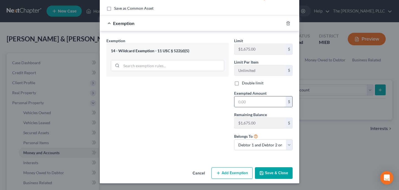
click at [250, 102] on input "text" at bounding box center [260, 101] width 51 height 11
click at [276, 174] on button "Save & Close" at bounding box center [274, 173] width 38 height 12
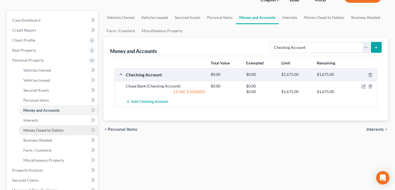
scroll to position [44, 0]
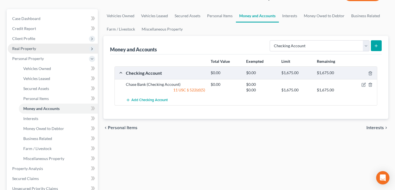
click at [35, 44] on span "Real Property" at bounding box center [53, 49] width 90 height 10
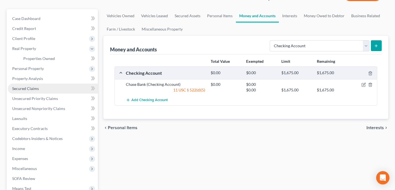
click at [37, 88] on span "Secured Claims" at bounding box center [25, 88] width 27 height 5
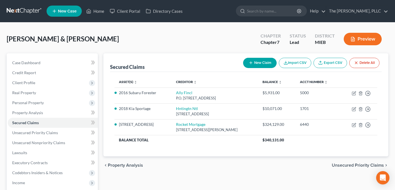
click at [346, 166] on span "Unsecured Priority Claims" at bounding box center [358, 165] width 52 height 4
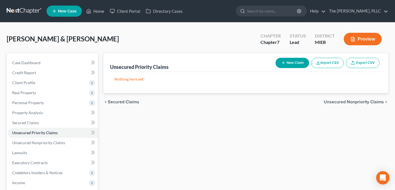
click at [360, 103] on span "Unsecured Nonpriority Claims" at bounding box center [354, 102] width 60 height 4
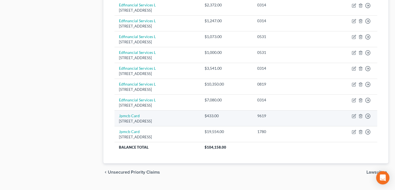
scroll to position [305, 0]
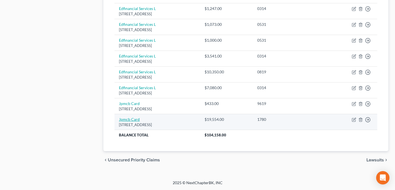
click at [132, 119] on link "Jpmcb Card" at bounding box center [129, 119] width 21 height 5
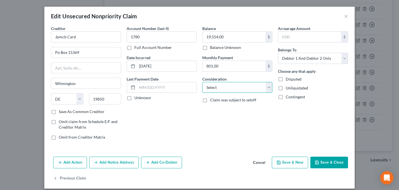
click at [224, 86] on select "Select Cable / Satellite Services Collection Agency Credit Card Debt Debt Couns…" at bounding box center [237, 87] width 70 height 11
click at [202, 82] on select "Select Cable / Satellite Services Collection Agency Credit Card Debt Debt Couns…" at bounding box center [237, 87] width 70 height 11
click at [326, 167] on button "Save & Close" at bounding box center [330, 162] width 38 height 12
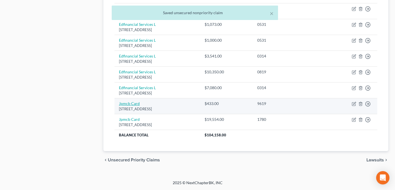
click at [130, 105] on link "Jpmcb Card" at bounding box center [129, 103] width 21 height 5
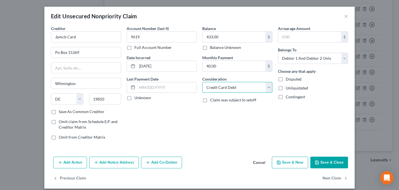
click at [217, 90] on select "Select Cable / Satellite Services Collection Agency Credit Card Debt Debt Couns…" at bounding box center [237, 87] width 70 height 11
click at [260, 164] on button "Cancel" at bounding box center [259, 162] width 21 height 11
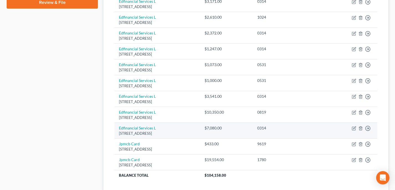
scroll to position [258, 0]
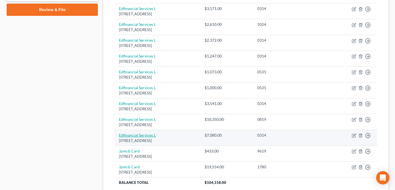
click at [141, 133] on link "Edfinancial Services L" at bounding box center [137, 135] width 37 height 5
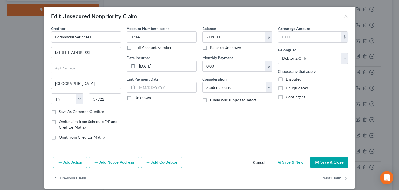
click at [256, 164] on button "Cancel" at bounding box center [259, 162] width 21 height 11
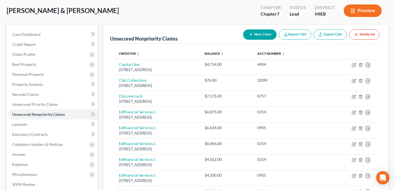
scroll to position [25, 0]
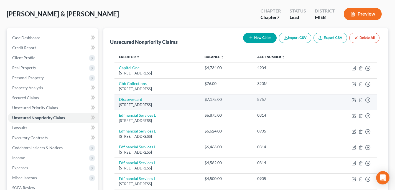
click at [132, 103] on div "[STREET_ADDRESS]" at bounding box center [157, 104] width 77 height 5
click at [134, 98] on link "Discovercard" at bounding box center [130, 99] width 23 height 5
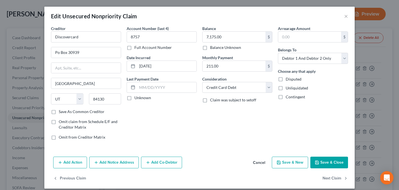
click at [255, 161] on button "Cancel" at bounding box center [259, 162] width 21 height 11
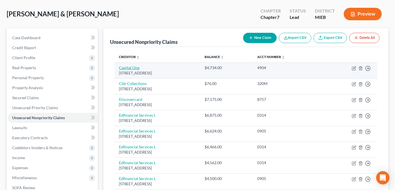
click at [136, 67] on link "Capital One" at bounding box center [129, 67] width 21 height 5
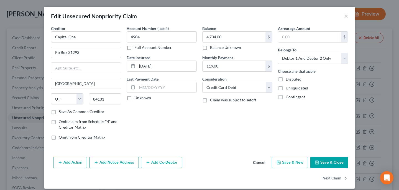
click at [261, 165] on button "Cancel" at bounding box center [259, 162] width 21 height 11
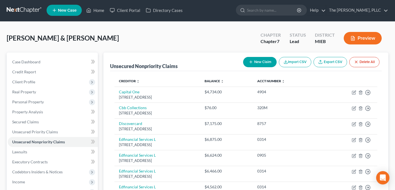
scroll to position [0, 0]
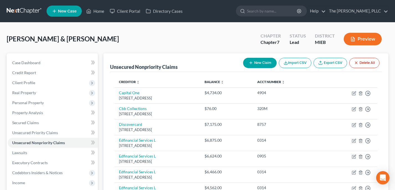
click at [24, 10] on link at bounding box center [24, 11] width 35 height 10
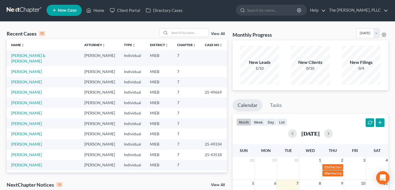
scroll to position [1, 0]
click at [39, 56] on link "[PERSON_NAME] & [PERSON_NAME]" at bounding box center [28, 58] width 34 height 10
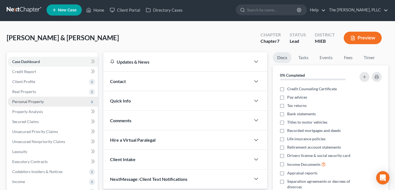
click at [37, 102] on span "Personal Property" at bounding box center [28, 101] width 32 height 5
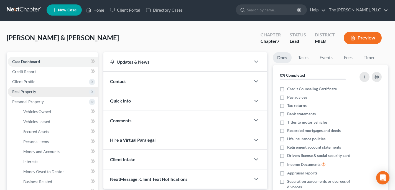
click at [35, 92] on span "Real Property" at bounding box center [53, 92] width 90 height 10
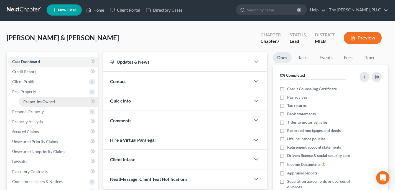
click at [38, 98] on link "Properties Owned" at bounding box center [58, 101] width 79 height 10
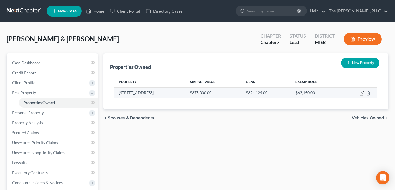
click at [361, 93] on icon "button" at bounding box center [362, 93] width 4 height 4
select select "23"
select select "2"
select select "5"
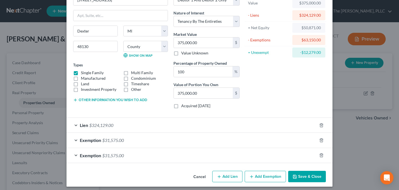
scroll to position [40, 0]
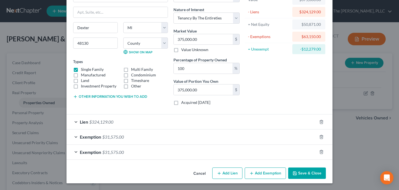
click at [157, 136] on div "Exemption $31,575.00" at bounding box center [192, 136] width 251 height 15
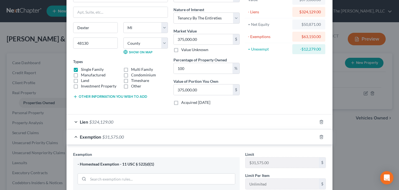
click at [157, 136] on div "Exemption $31,575.00" at bounding box center [192, 136] width 251 height 15
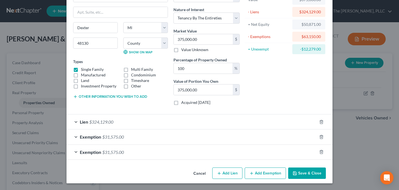
click at [260, 171] on button "Add Exemption" at bounding box center [265, 173] width 41 height 12
select select "2"
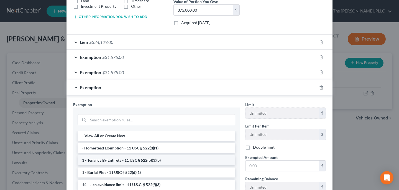
scroll to position [1, 0]
click at [147, 159] on li "1 - Tenancy By Entirety - 11 USC § 522(b)(3)(b)" at bounding box center [157, 159] width 158 height 10
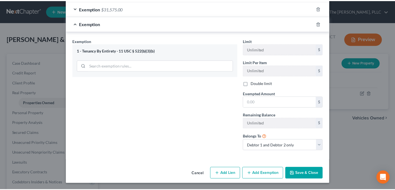
scroll to position [184, 0]
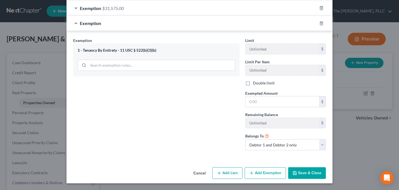
click at [201, 173] on button "Cancel" at bounding box center [199, 172] width 21 height 11
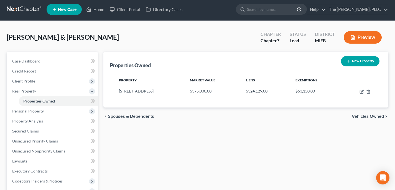
scroll to position [5, 0]
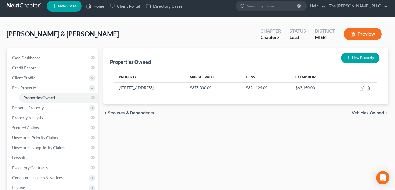
click at [24, 6] on link at bounding box center [24, 6] width 35 height 10
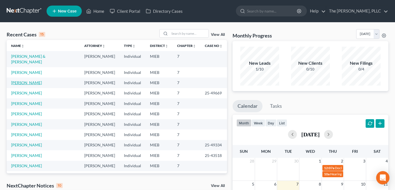
click at [19, 80] on link "[PERSON_NAME]" at bounding box center [26, 82] width 31 height 5
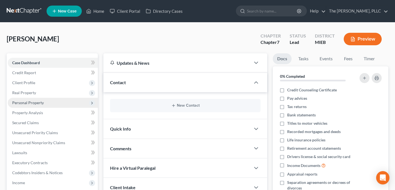
click at [31, 102] on span "Personal Property" at bounding box center [28, 102] width 32 height 5
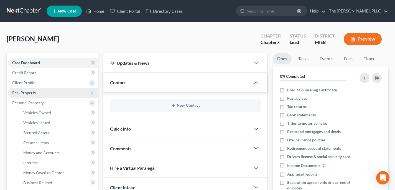
click at [29, 93] on span "Real Property" at bounding box center [24, 92] width 24 height 5
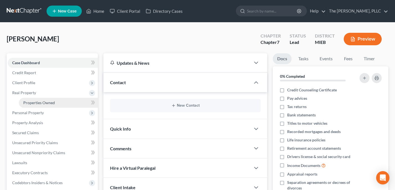
click at [31, 99] on link "Properties Owned" at bounding box center [58, 103] width 79 height 10
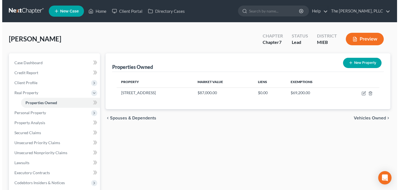
scroll to position [1, 0]
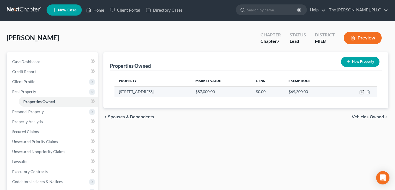
drag, startPoint x: 358, startPoint y: 90, endPoint x: 363, endPoint y: 93, distance: 5.8
click at [358, 92] on td at bounding box center [357, 91] width 39 height 11
click at [361, 93] on icon "button" at bounding box center [362, 92] width 4 height 4
select select "23"
select select "0"
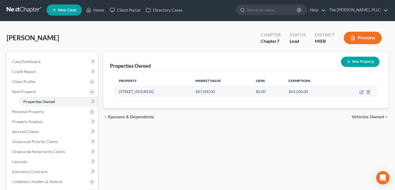
select select "0"
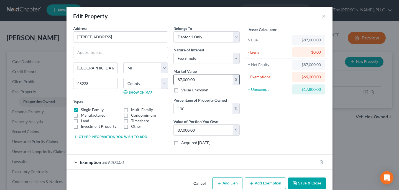
click at [204, 83] on input "87,000.00" at bounding box center [203, 79] width 59 height 11
type input "7"
type input "7.00"
type input "75"
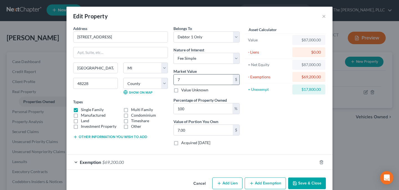
type input "75.00"
type input "758"
type input "758.00"
type input "7580"
type input "7,580.00"
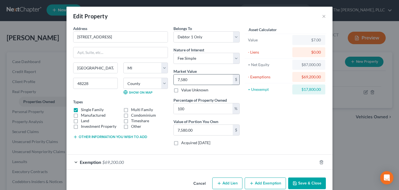
type input "7,5800"
type input "75,800.00"
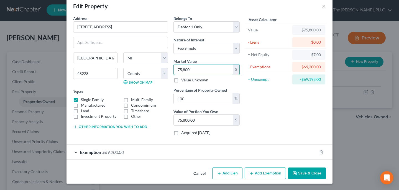
scroll to position [10, 0]
click at [147, 148] on div "Exemption $69,200.00" at bounding box center [192, 151] width 251 height 15
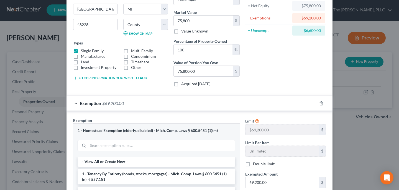
scroll to position [0, 0]
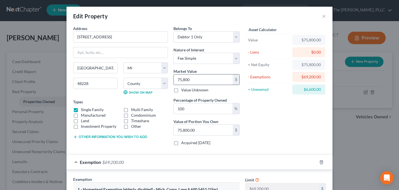
click at [190, 78] on input "75,800" at bounding box center [203, 79] width 59 height 11
type input "6"
type input "6.00"
type input "65"
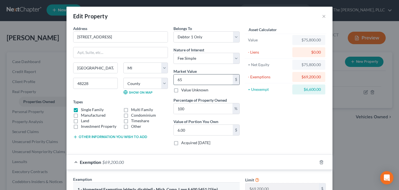
type input "65.00"
type input "650"
type input "650.00"
type input "6500"
type input "6,500.00"
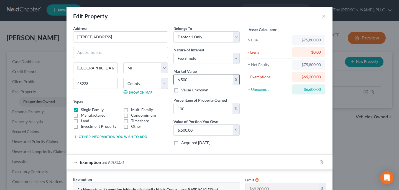
type input "6,5000"
type input "65,000.00"
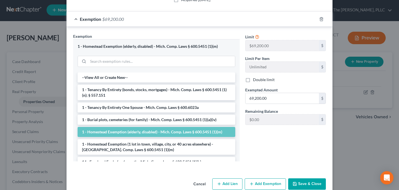
scroll to position [148, 0]
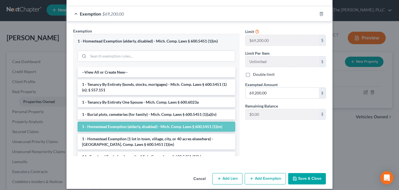
type input "65,000"
click at [195, 127] on li "1 - Homestead Exemption (elderly, disabled) - Mich. Comp. Laws § 600.5451 (1)(m)" at bounding box center [157, 126] width 158 height 10
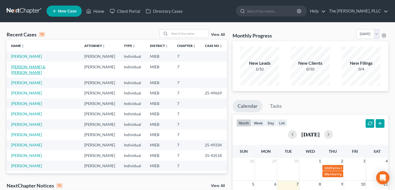
click at [24, 66] on link "[PERSON_NAME] & [PERSON_NAME]" at bounding box center [28, 69] width 34 height 10
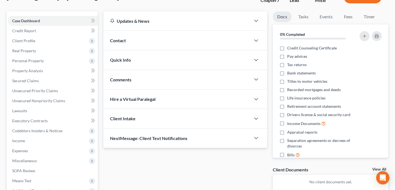
scroll to position [43, 0]
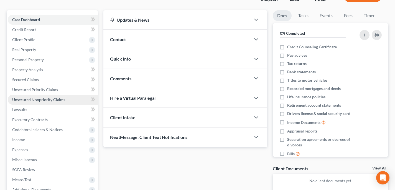
click at [45, 96] on link "Unsecured Nonpriority Claims" at bounding box center [53, 100] width 90 height 10
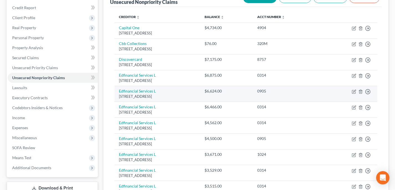
scroll to position [70, 0]
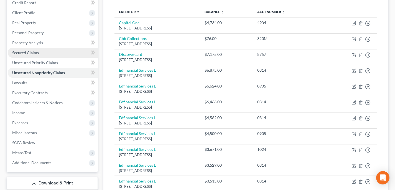
click at [29, 55] on link "Secured Claims" at bounding box center [53, 53] width 90 height 10
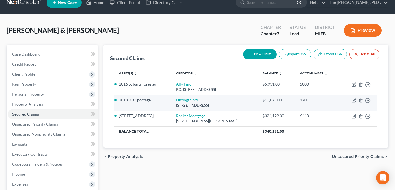
scroll to position [9, 0]
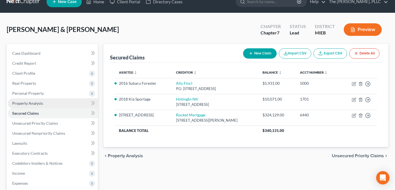
click at [44, 104] on link "Property Analysis" at bounding box center [53, 103] width 90 height 10
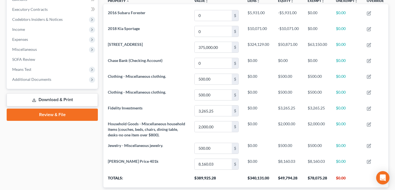
scroll to position [152, 0]
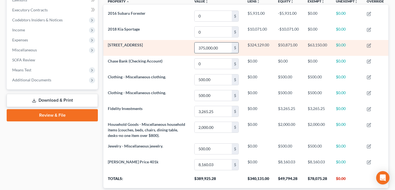
click at [205, 50] on input "375,000.00" at bounding box center [213, 47] width 37 height 11
type input "390,000"
click at [162, 50] on td "[STREET_ADDRESS]" at bounding box center [146, 48] width 87 height 16
click at [123, 46] on span "[STREET_ADDRESS]" at bounding box center [125, 44] width 35 height 5
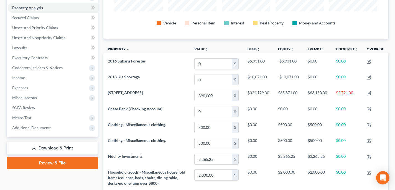
scroll to position [38, 0]
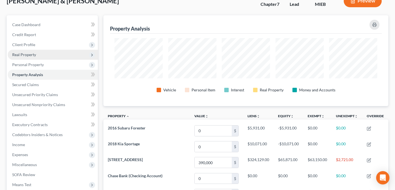
click at [27, 54] on span "Real Property" at bounding box center [24, 54] width 24 height 5
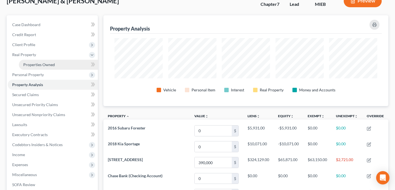
click at [32, 62] on span "Properties Owned" at bounding box center [39, 64] width 32 height 5
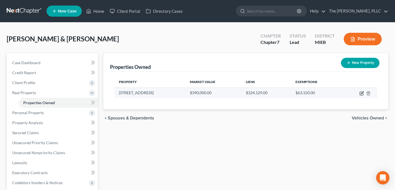
click at [361, 95] on icon "button" at bounding box center [362, 93] width 4 height 4
select select "23"
select select "2"
select select "5"
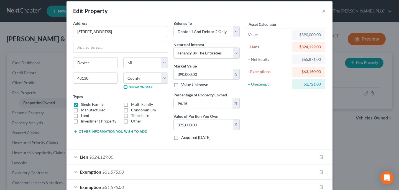
scroll to position [29, 0]
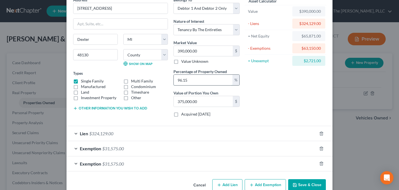
click at [200, 80] on input "96.15" at bounding box center [203, 80] width 59 height 11
type input "0"
type input "1"
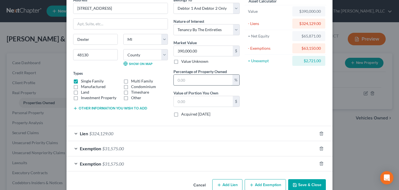
type input "3,900.00"
type input "10"
type input "39,000.00"
type input "100"
type input "390,000.00"
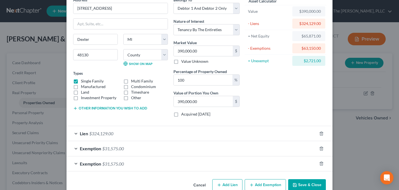
click at [281, 99] on div "Asset Calculator Value $390,000.00 - Liens $324,129.00 = Net Equity $65,871.00 …" at bounding box center [286, 59] width 86 height 124
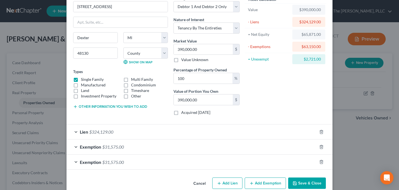
scroll to position [35, 0]
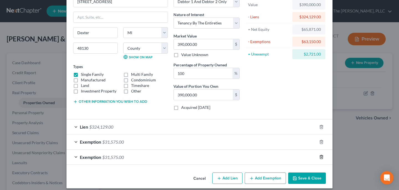
click at [320, 157] on icon "button" at bounding box center [321, 156] width 4 height 4
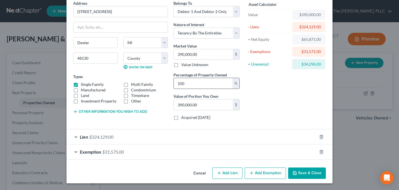
click at [200, 86] on input "100" at bounding box center [203, 83] width 59 height 11
type input "5"
type input "19,500.00"
type input "50"
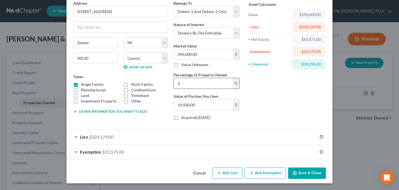
type input "195,000.00"
click at [271, 106] on div "Asset Calculator Value $390,000.00 - Liens $324,129.00 = Net Equity $65,871.00 …" at bounding box center [286, 62] width 86 height 124
click at [195, 87] on input "50" at bounding box center [203, 83] width 59 height 11
type input "10"
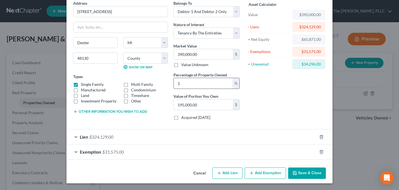
type input "39,000.00"
type input "100"
type input "390,000.00"
type input "100"
click at [272, 96] on div "Asset Calculator Value $390,000.00 - Liens $324,129.00 = Net Equity $65,871.00 …" at bounding box center [286, 62] width 86 height 124
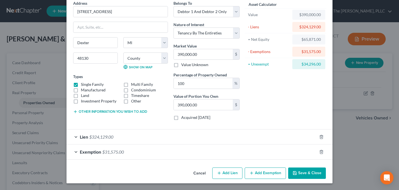
click at [307, 171] on button "Save & Close" at bounding box center [307, 173] width 38 height 12
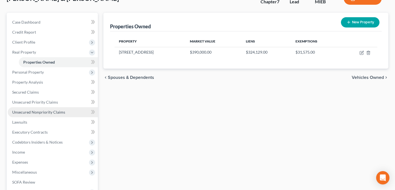
scroll to position [41, 0]
